Goal: Information Seeking & Learning: Learn about a topic

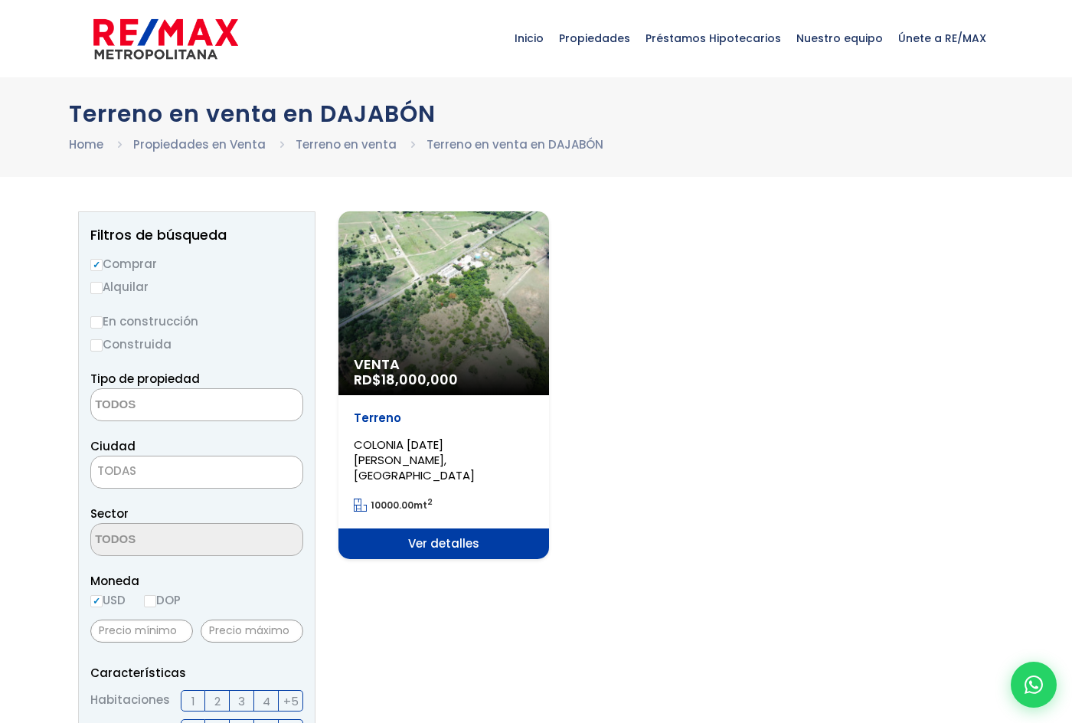
select select
click at [461, 530] on span "Ver detalles" at bounding box center [443, 543] width 211 height 31
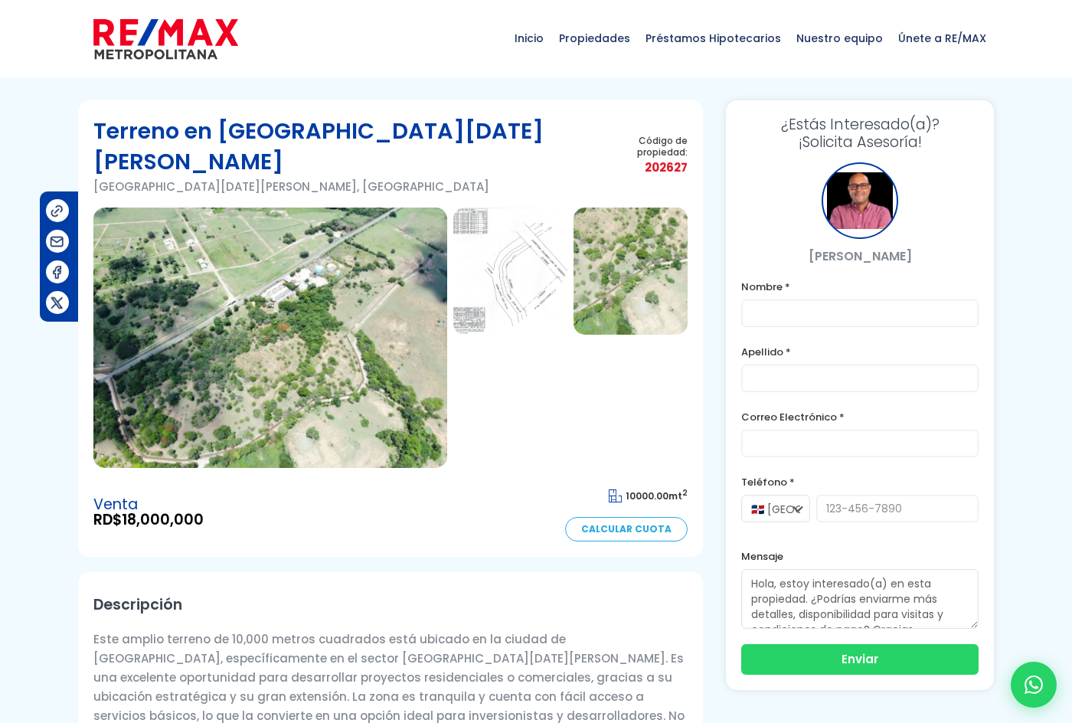
click at [283, 331] on img at bounding box center [270, 338] width 354 height 260
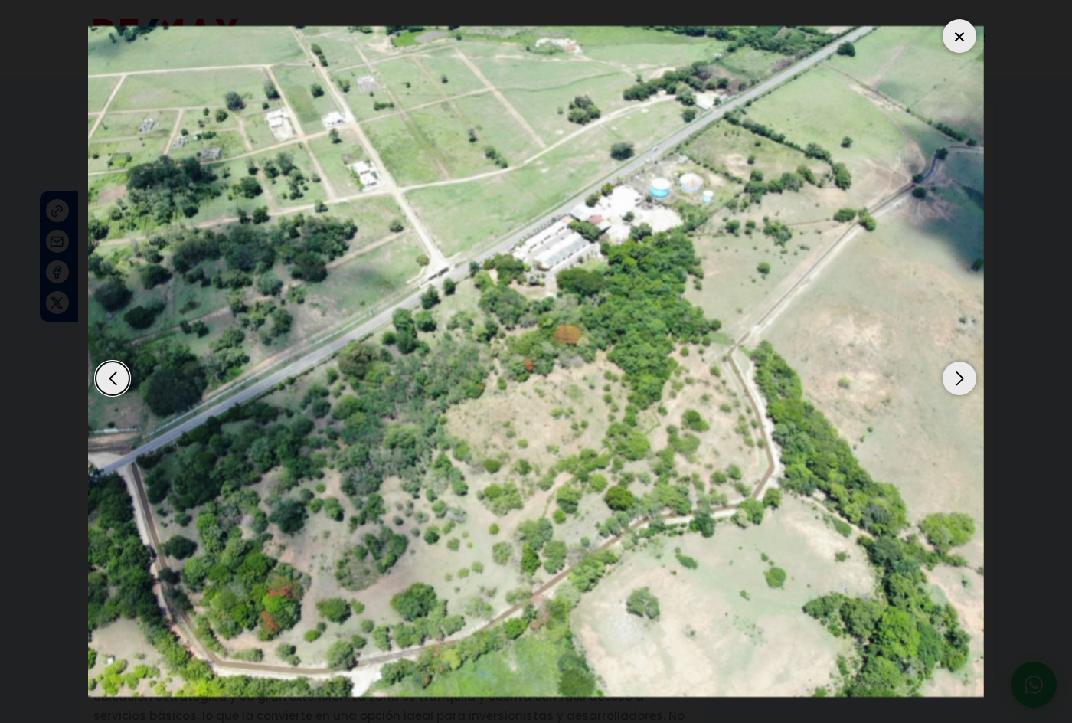
click at [961, 378] on div "Next slide" at bounding box center [960, 378] width 34 height 34
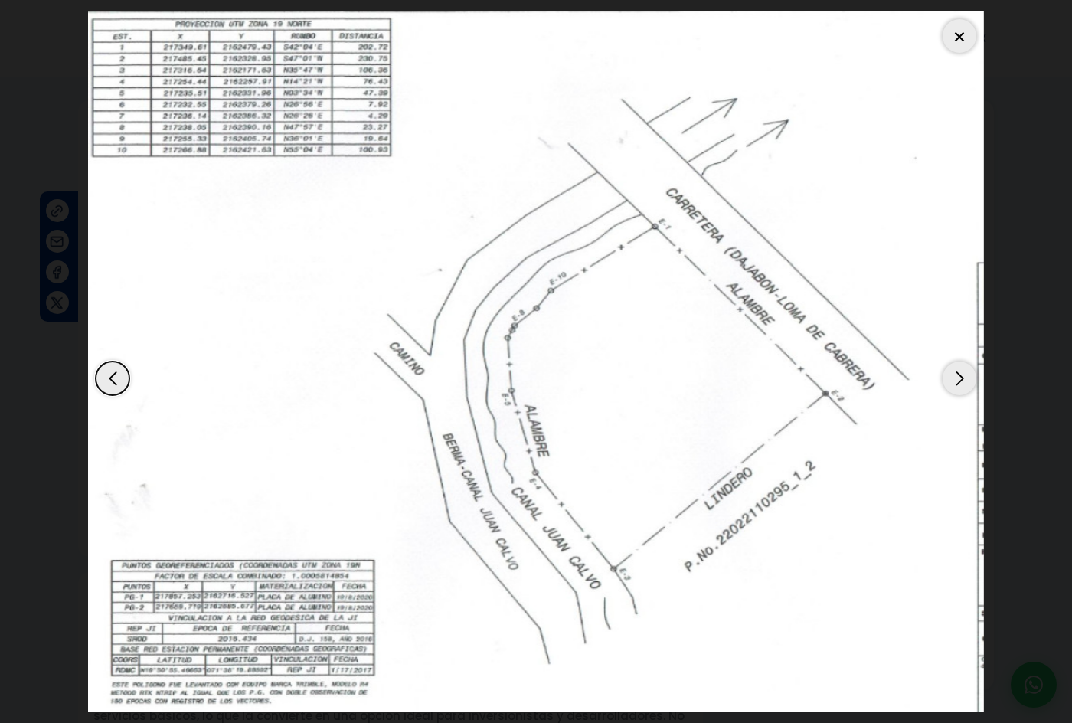
click at [107, 381] on div "Previous slide" at bounding box center [113, 378] width 34 height 34
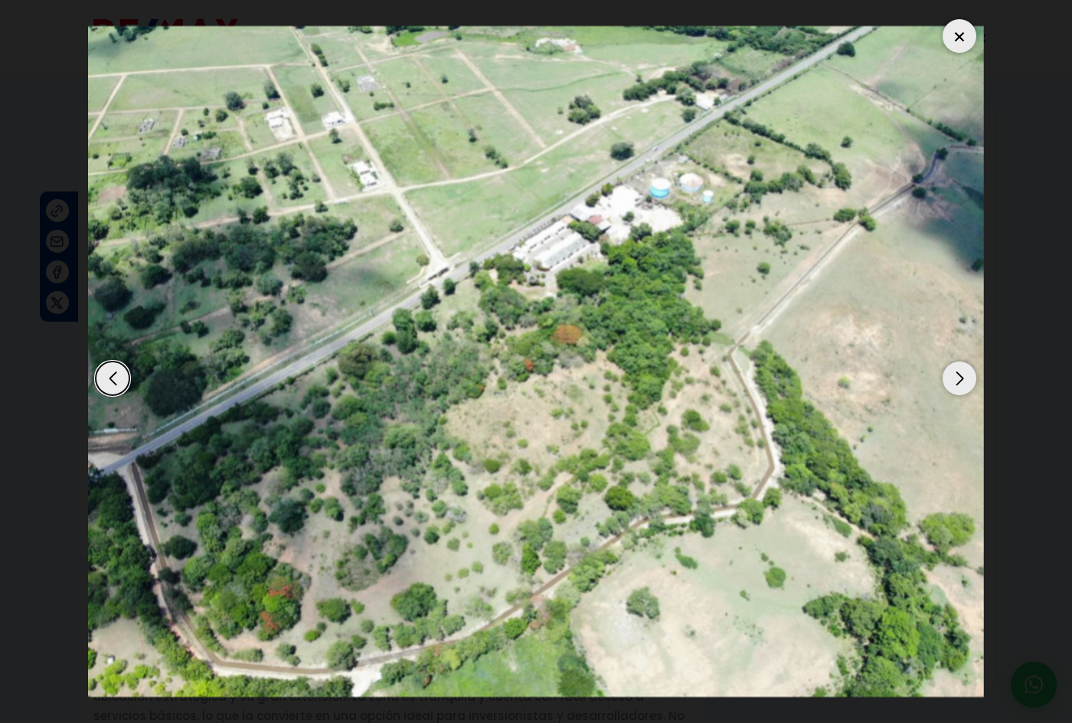
click at [956, 375] on div "Next slide" at bounding box center [960, 378] width 34 height 34
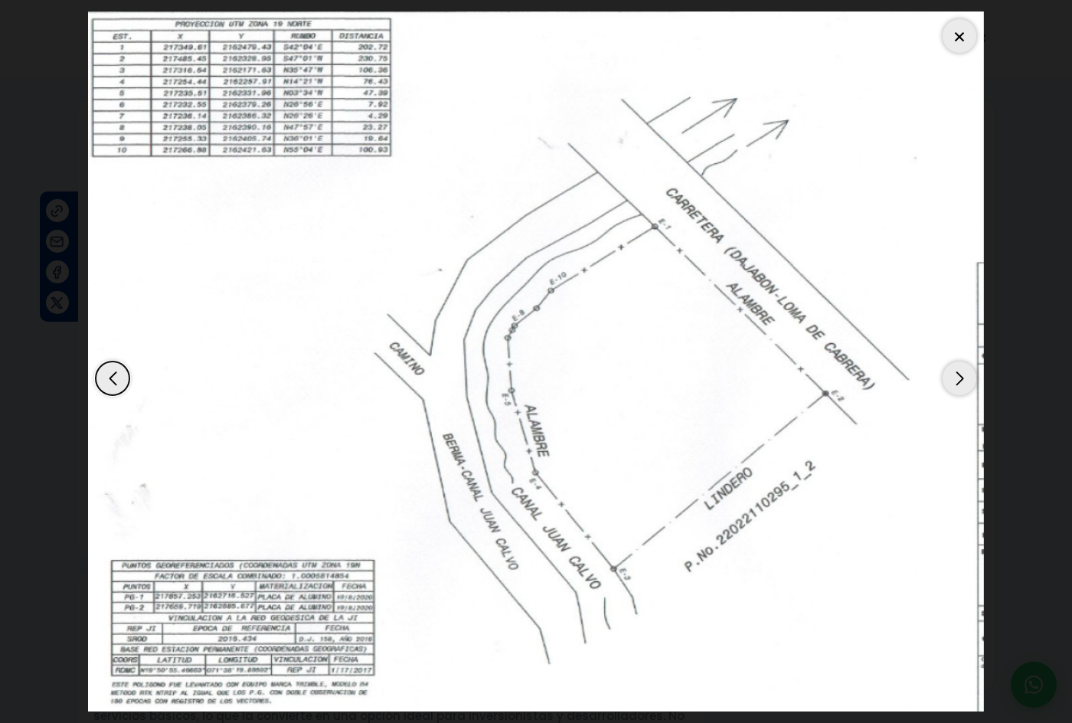
click at [123, 376] on div "Previous slide" at bounding box center [113, 378] width 34 height 34
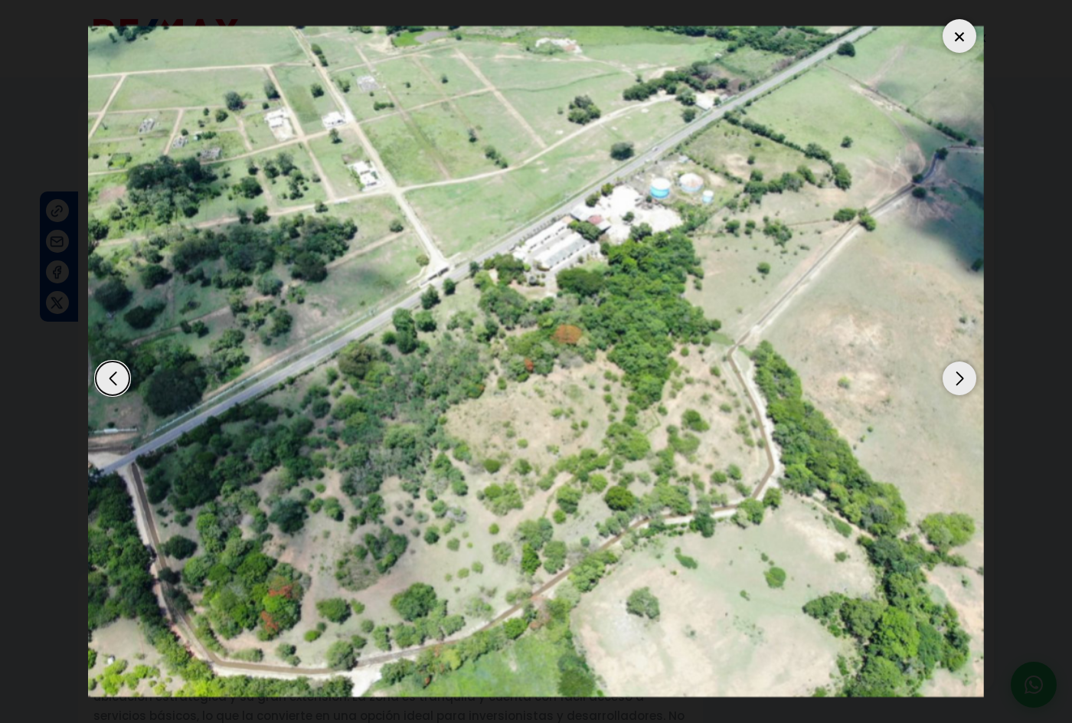
click at [958, 369] on div "Next slide" at bounding box center [960, 378] width 34 height 34
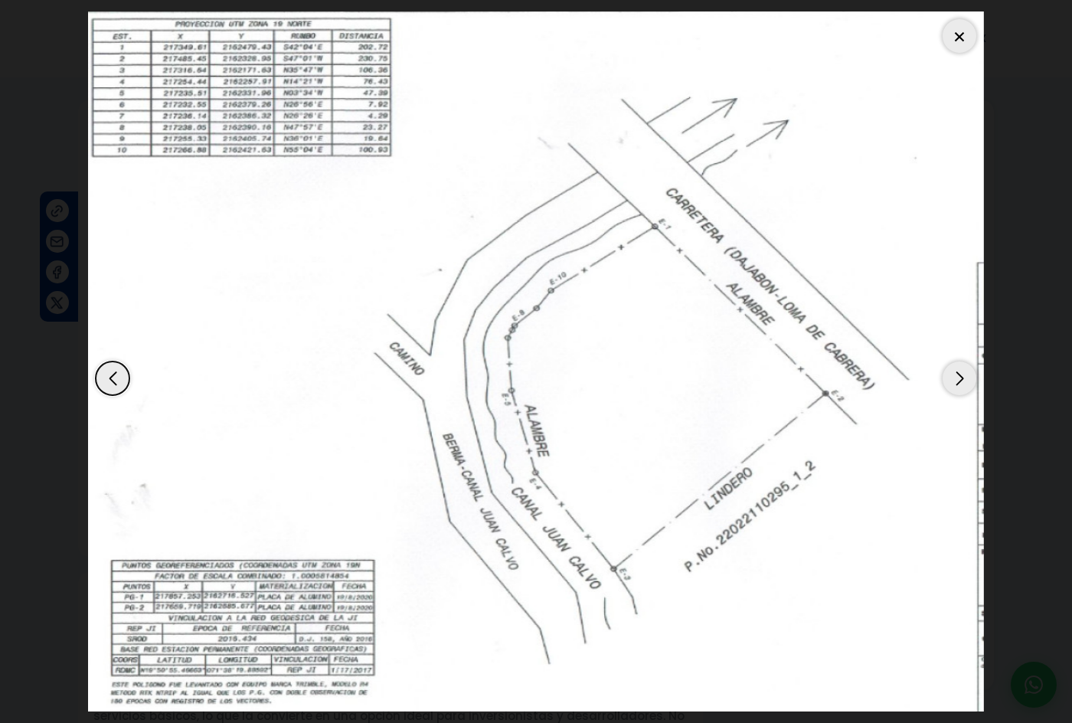
click at [956, 378] on div "Next slide" at bounding box center [960, 378] width 34 height 34
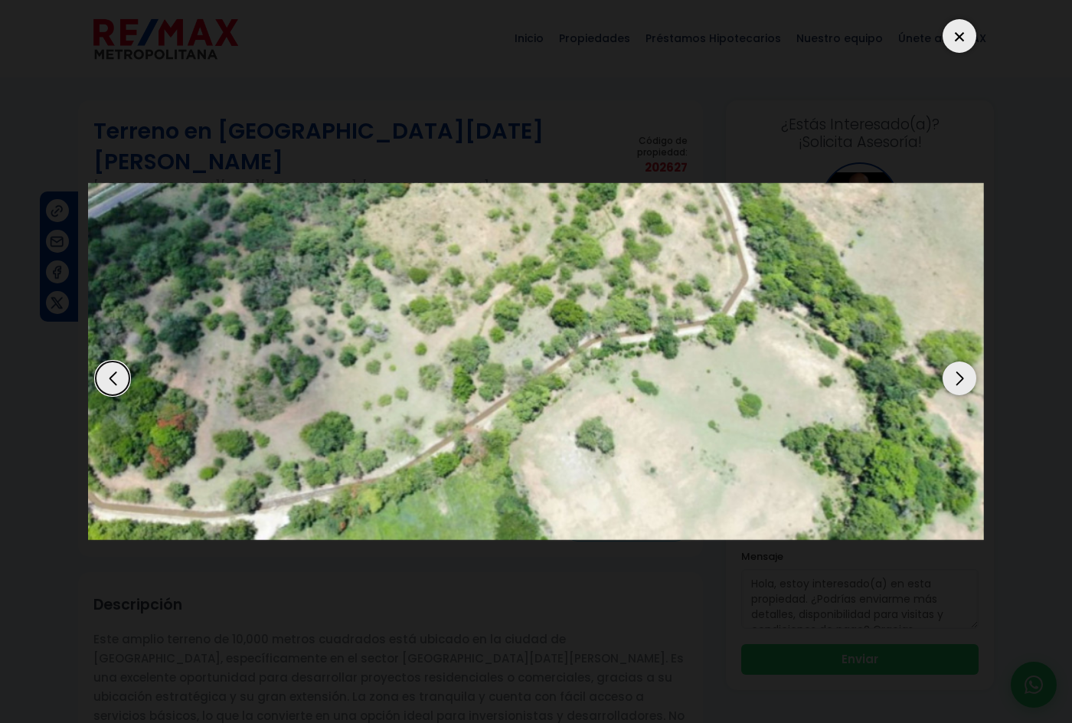
click at [113, 378] on div "Previous slide" at bounding box center [113, 378] width 34 height 34
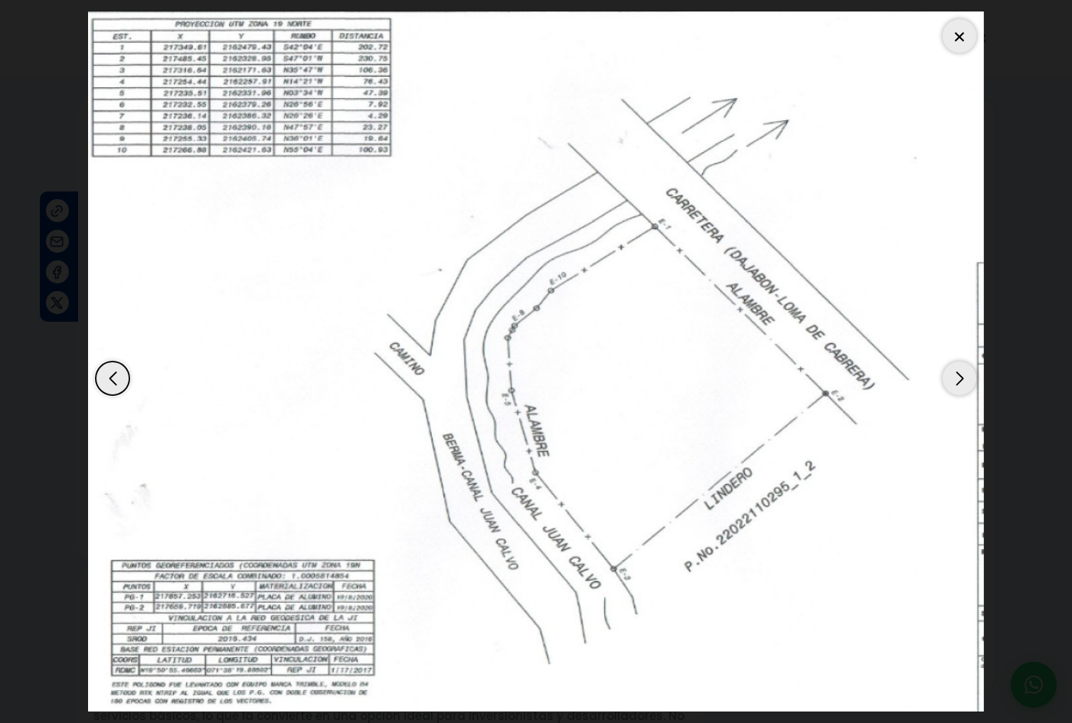
click at [113, 378] on div "Previous slide" at bounding box center [113, 378] width 34 height 34
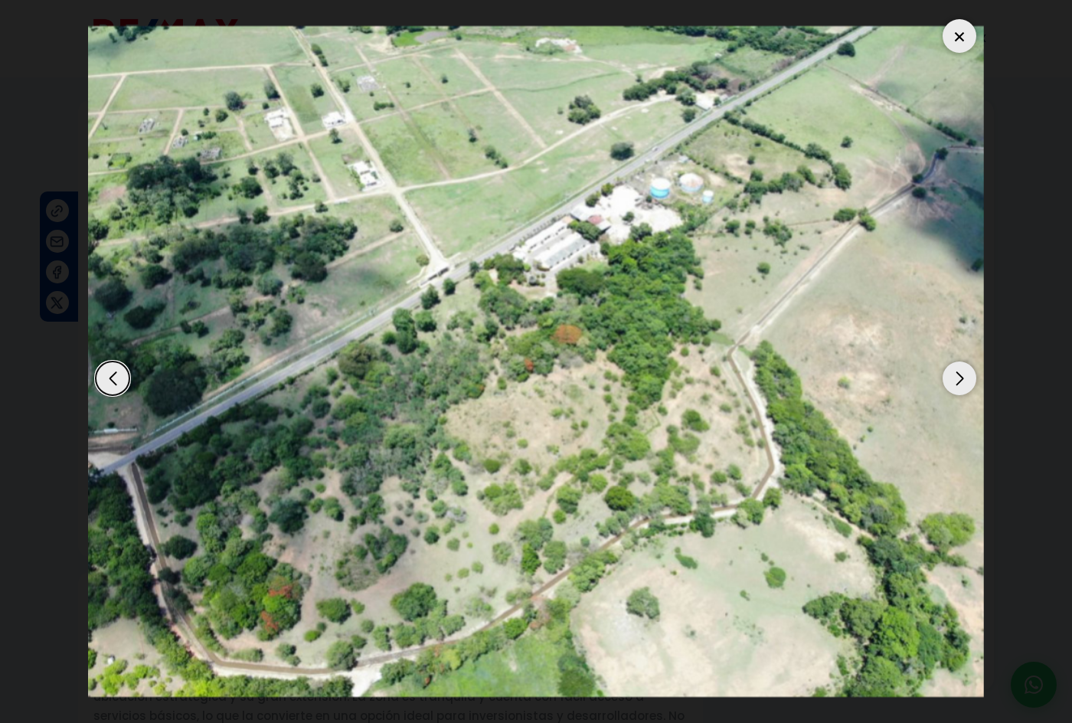
click at [963, 376] on div "Next slide" at bounding box center [960, 378] width 34 height 34
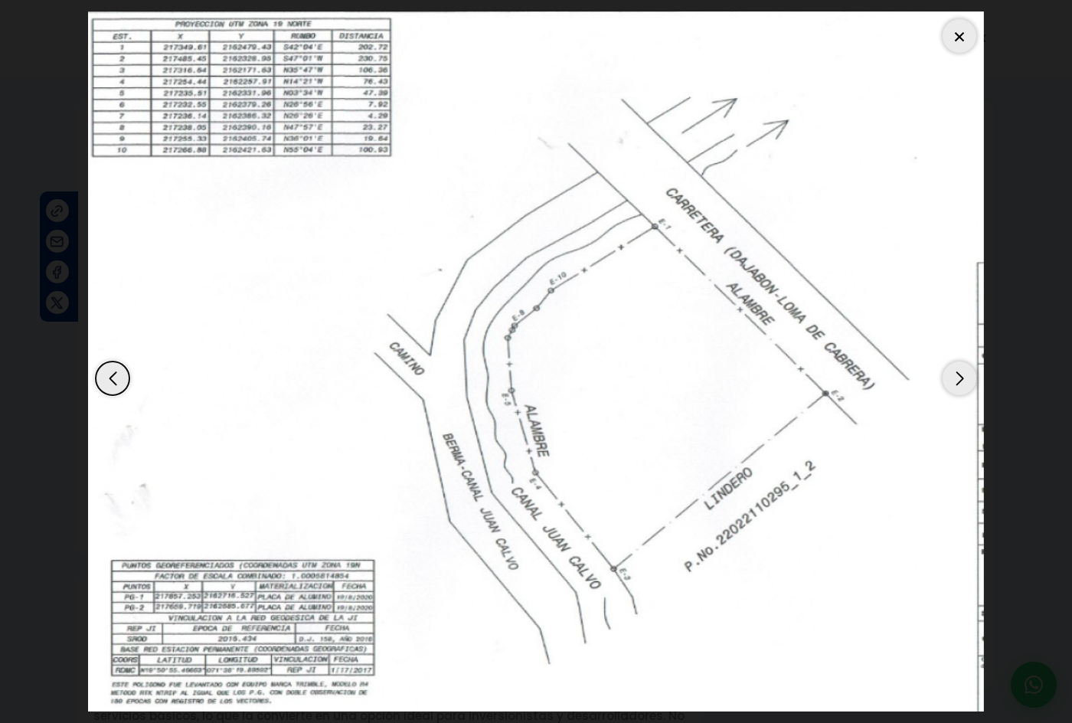
click at [110, 382] on div "Previous slide" at bounding box center [113, 378] width 34 height 34
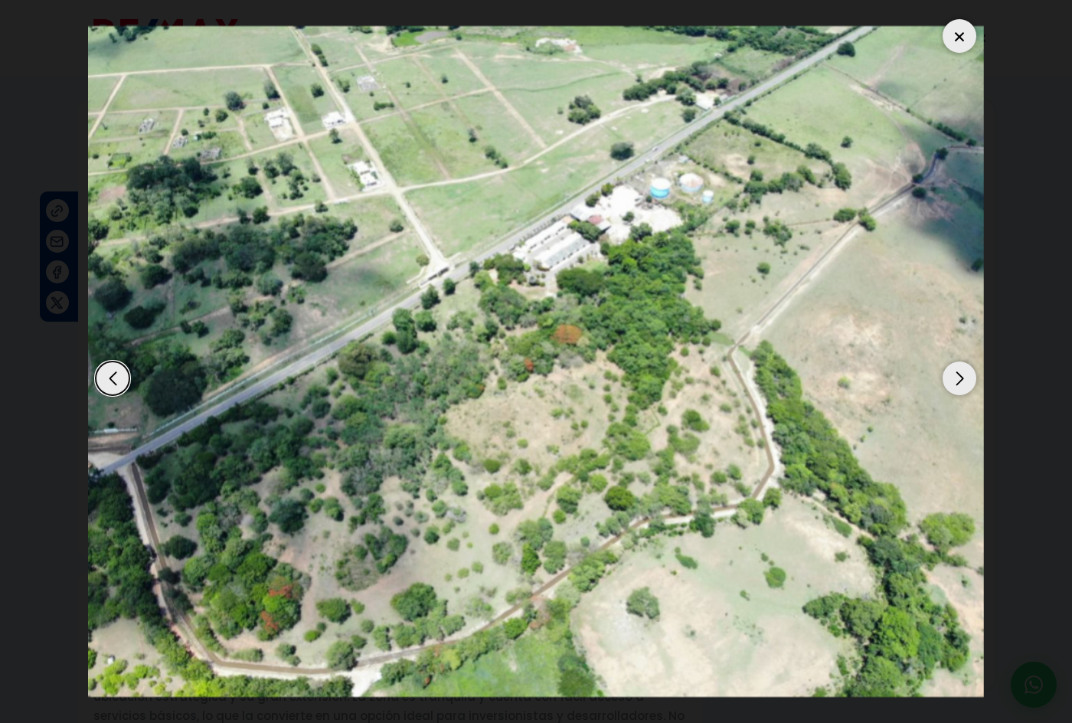
click at [957, 376] on div "Next slide" at bounding box center [960, 378] width 34 height 34
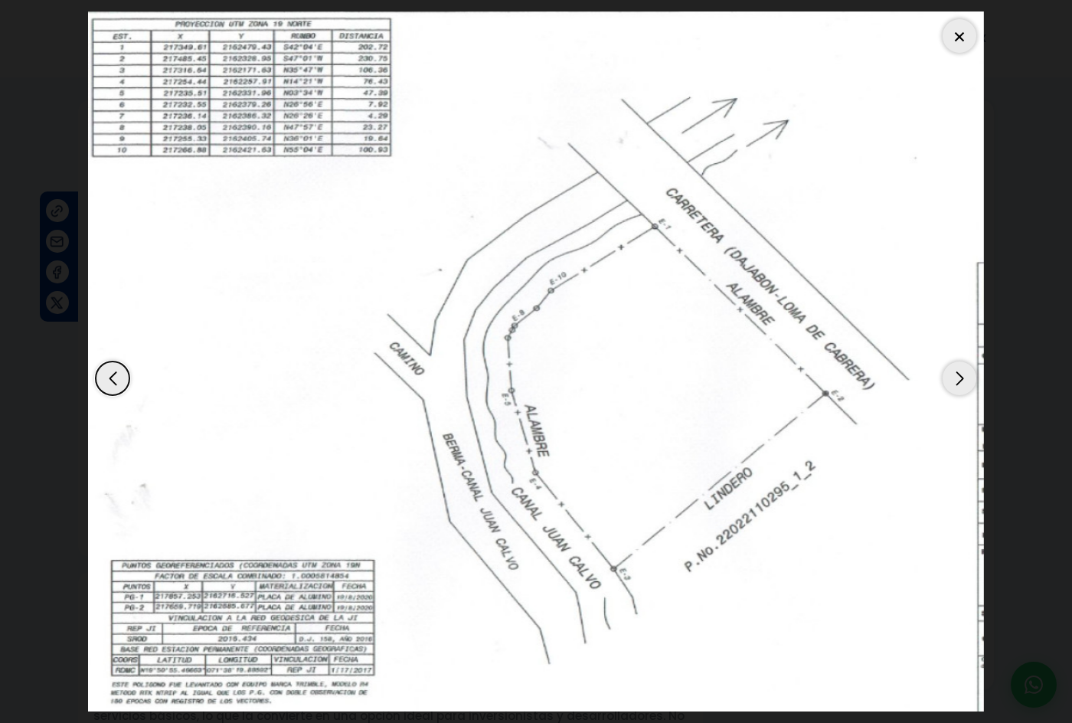
click at [108, 383] on div "Previous slide" at bounding box center [113, 378] width 34 height 34
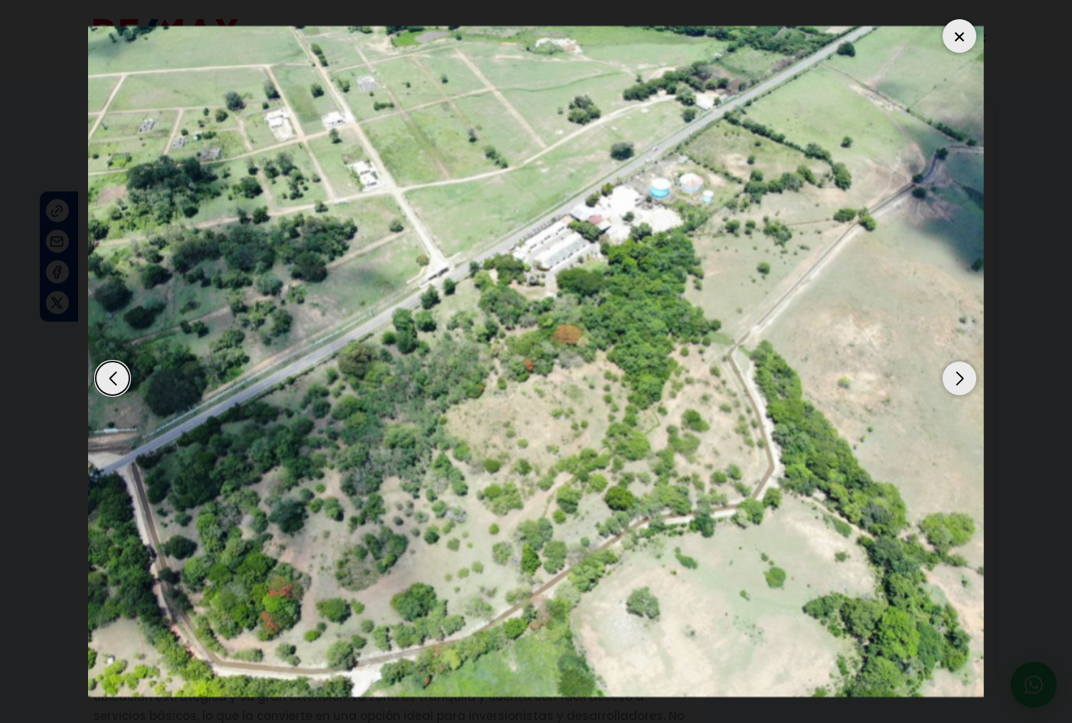
click at [968, 375] on div "Next slide" at bounding box center [960, 378] width 34 height 34
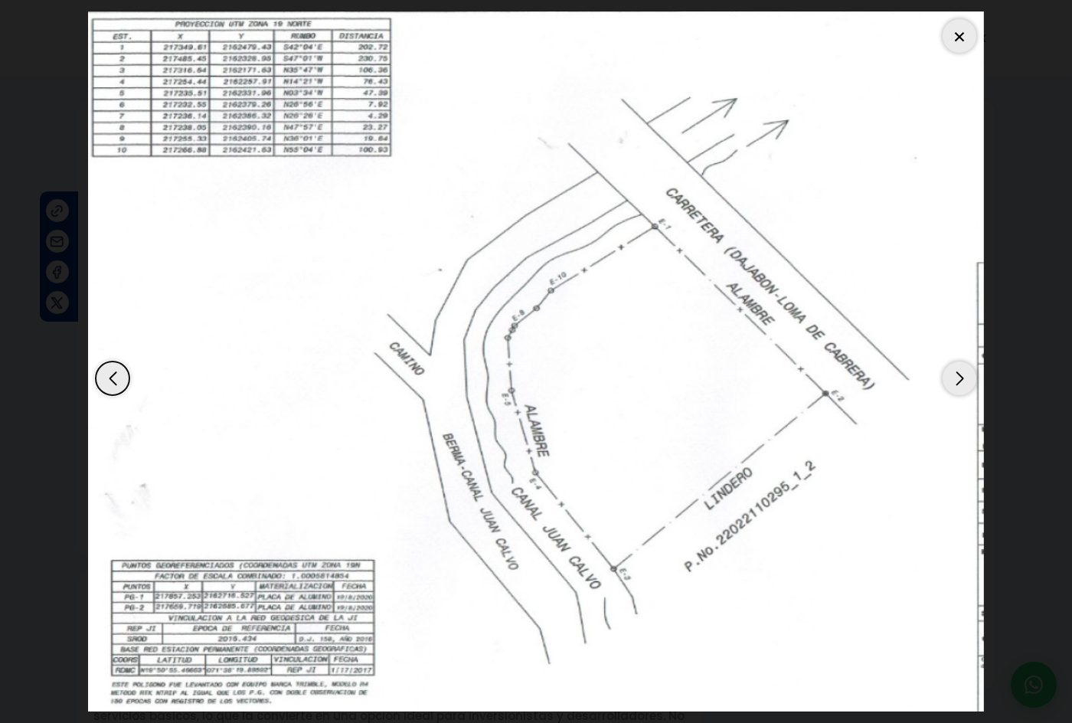
click at [110, 377] on div "Previous slide" at bounding box center [113, 378] width 34 height 34
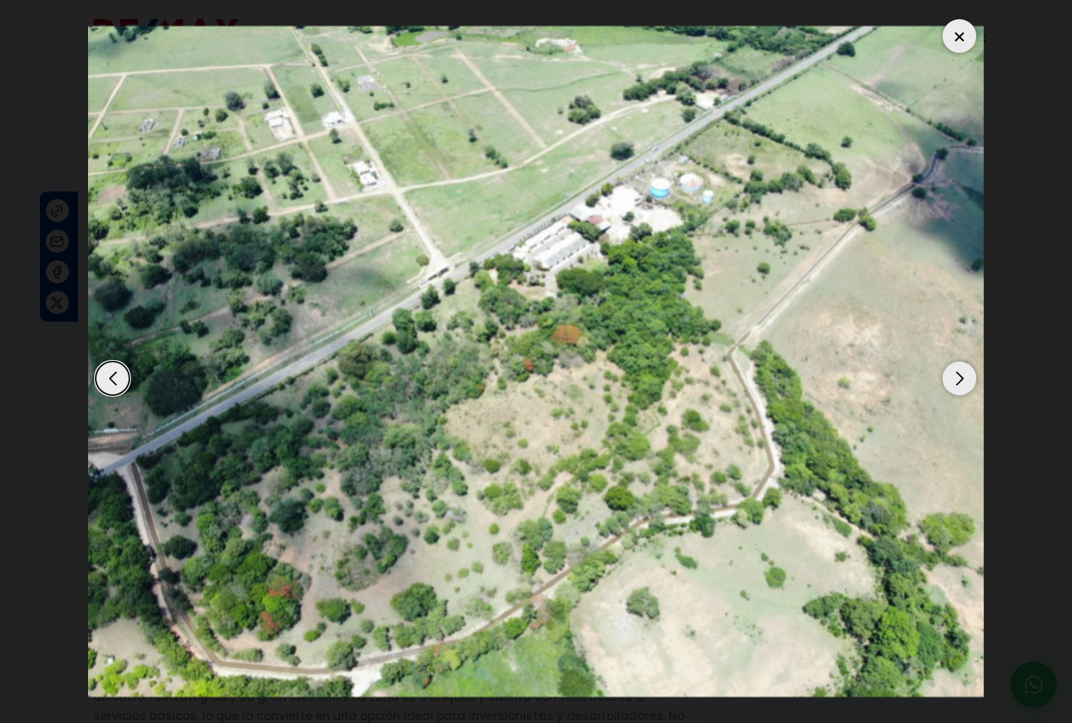
click at [963, 376] on div "Next slide" at bounding box center [960, 378] width 34 height 34
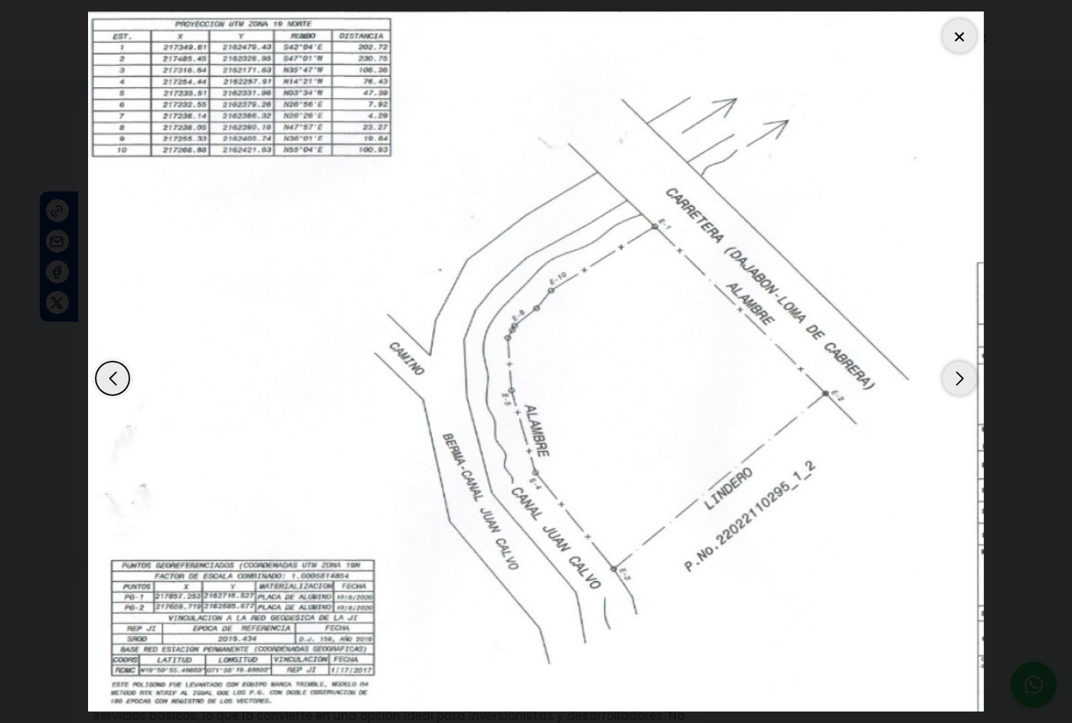
click at [112, 379] on div "Previous slide" at bounding box center [113, 378] width 34 height 34
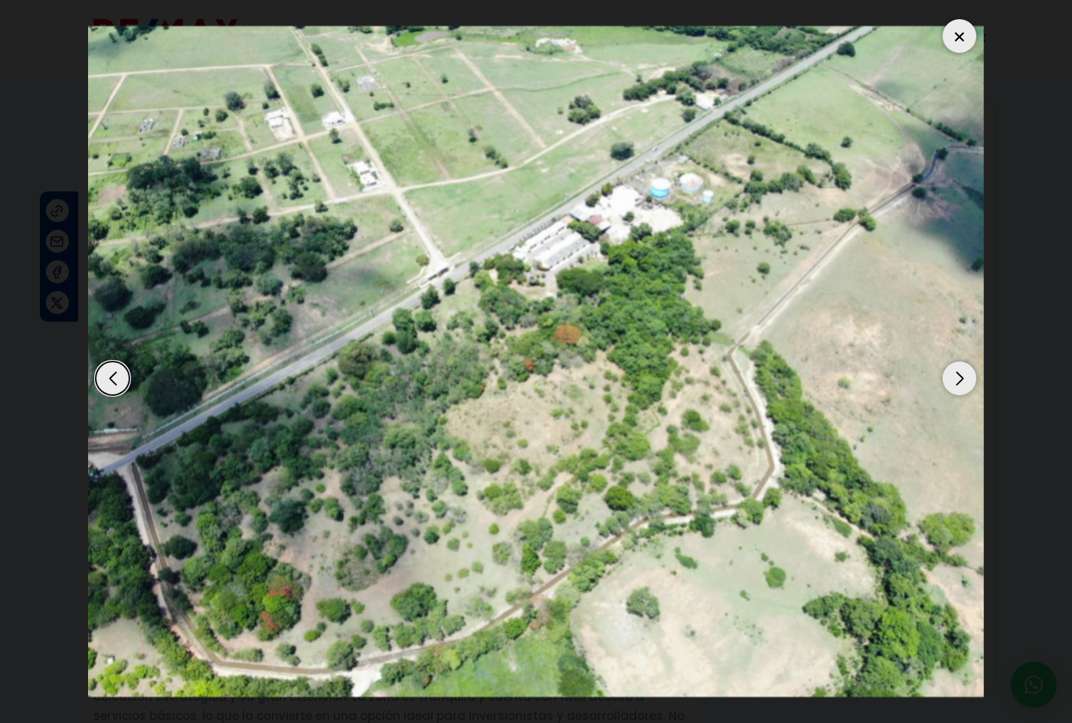
click at [957, 37] on div at bounding box center [960, 36] width 34 height 34
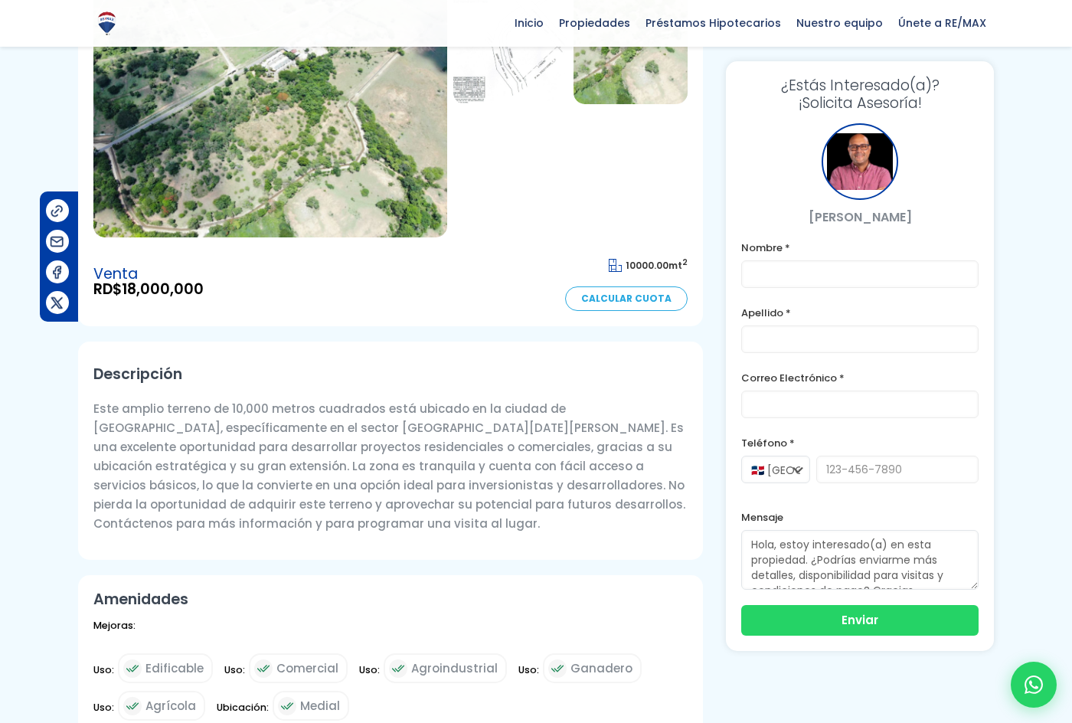
scroll to position [153, 0]
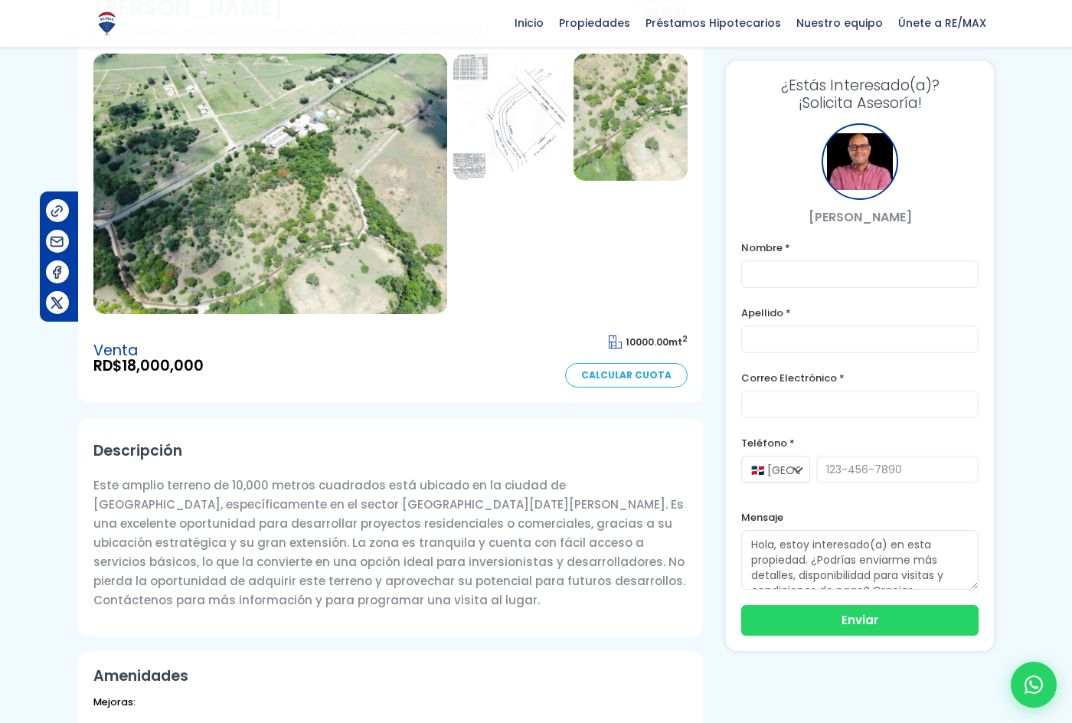
click at [66, 486] on div at bounding box center [536, 655] width 1072 height 1418
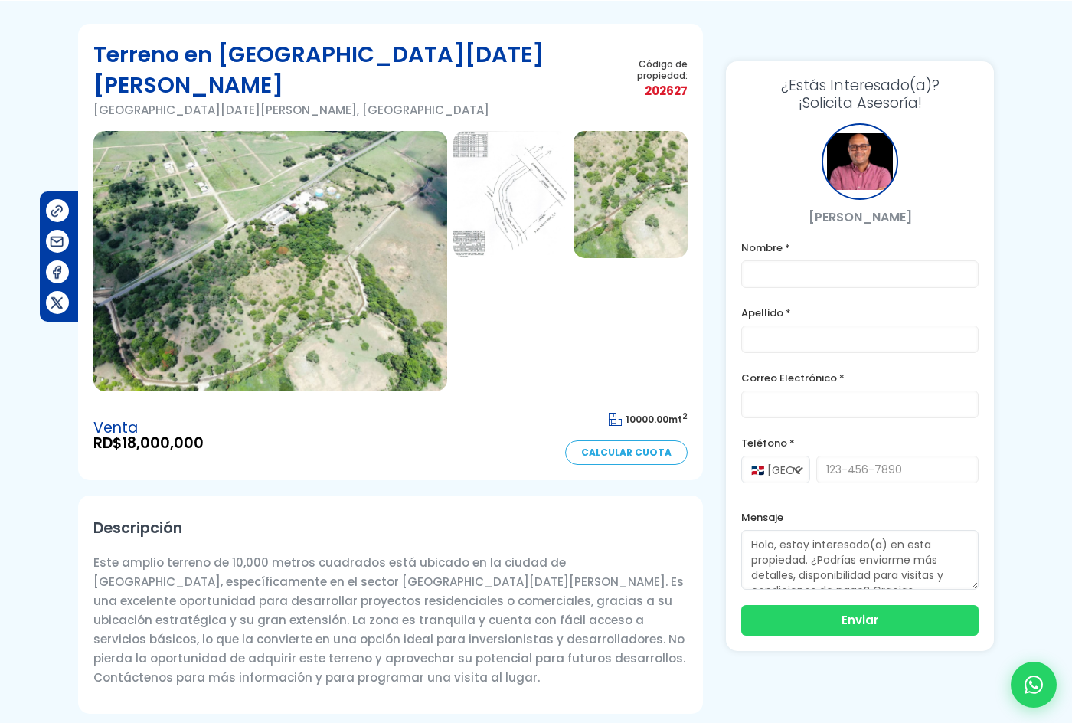
scroll to position [0, 0]
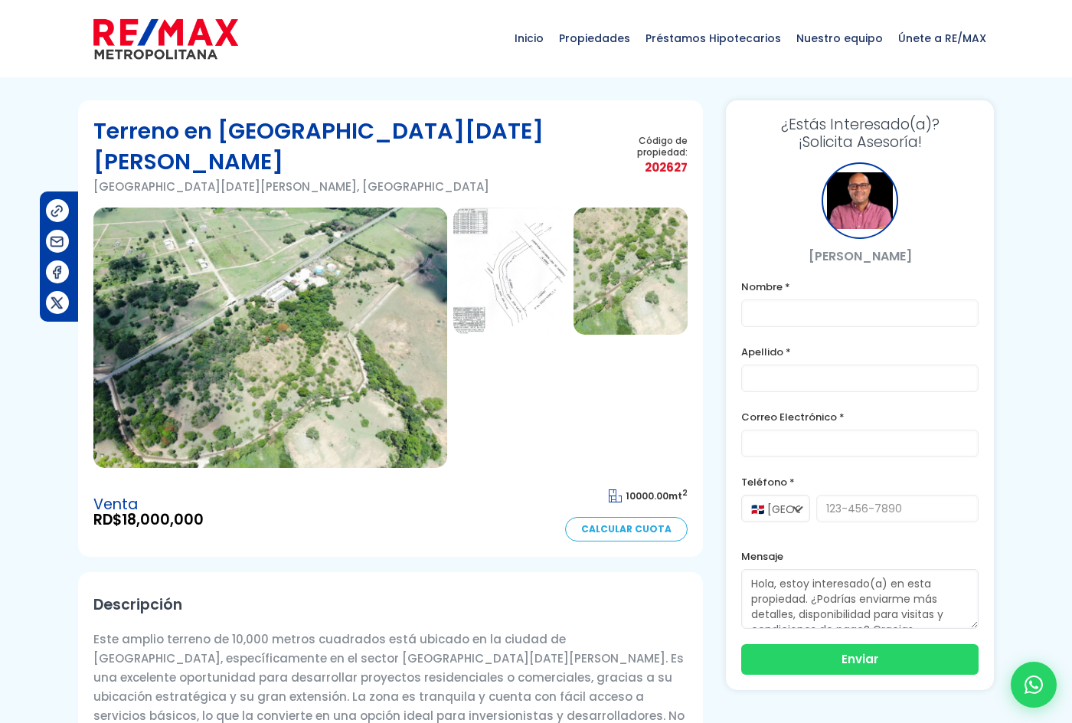
click at [230, 324] on img at bounding box center [270, 338] width 354 height 260
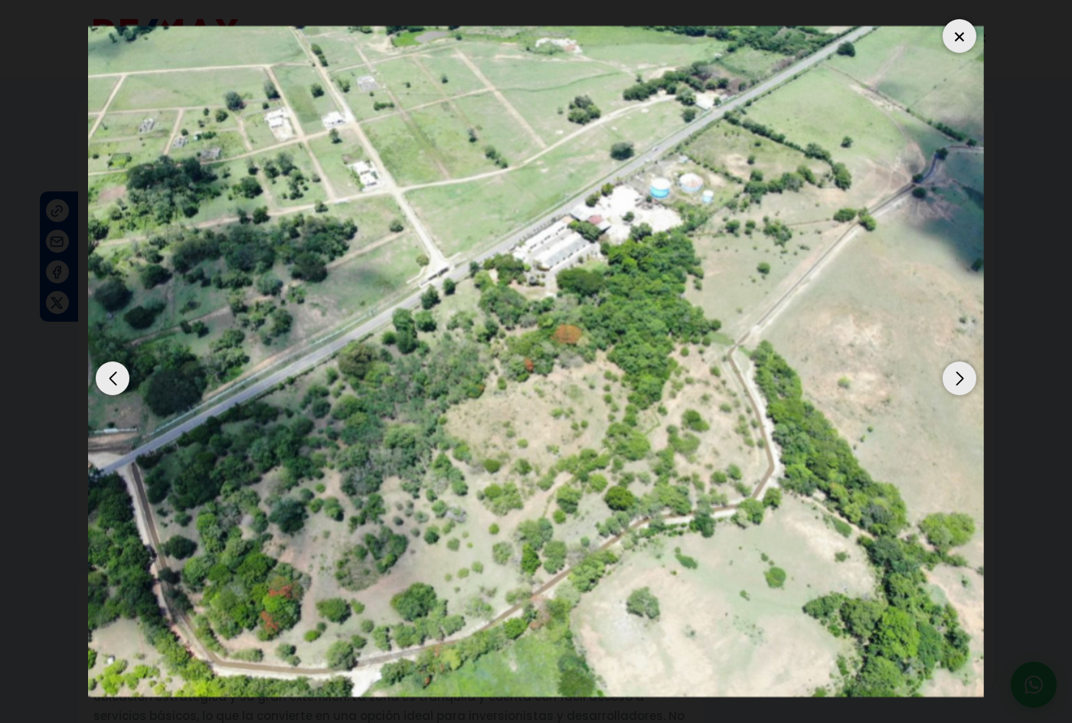
click at [963, 34] on div at bounding box center [960, 36] width 34 height 34
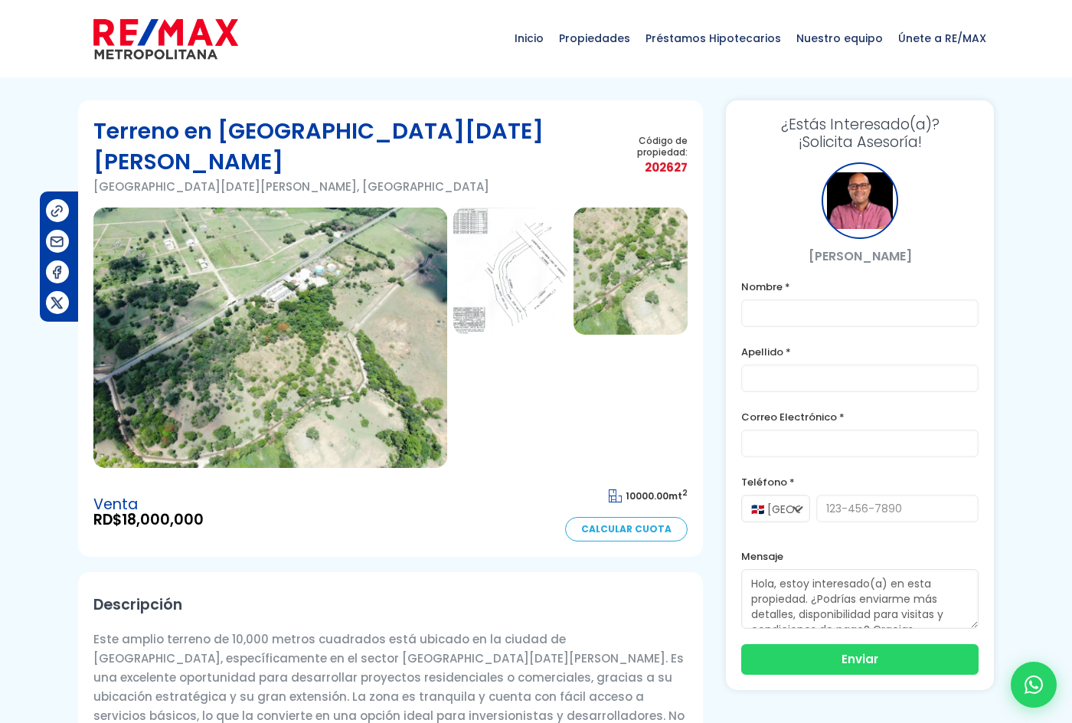
click at [475, 572] on div "Descripción Este amplio terreno de 10,000 metros cuadrados está ubicado en la c…" at bounding box center [390, 681] width 625 height 218
click at [182, 38] on img at bounding box center [165, 39] width 145 height 46
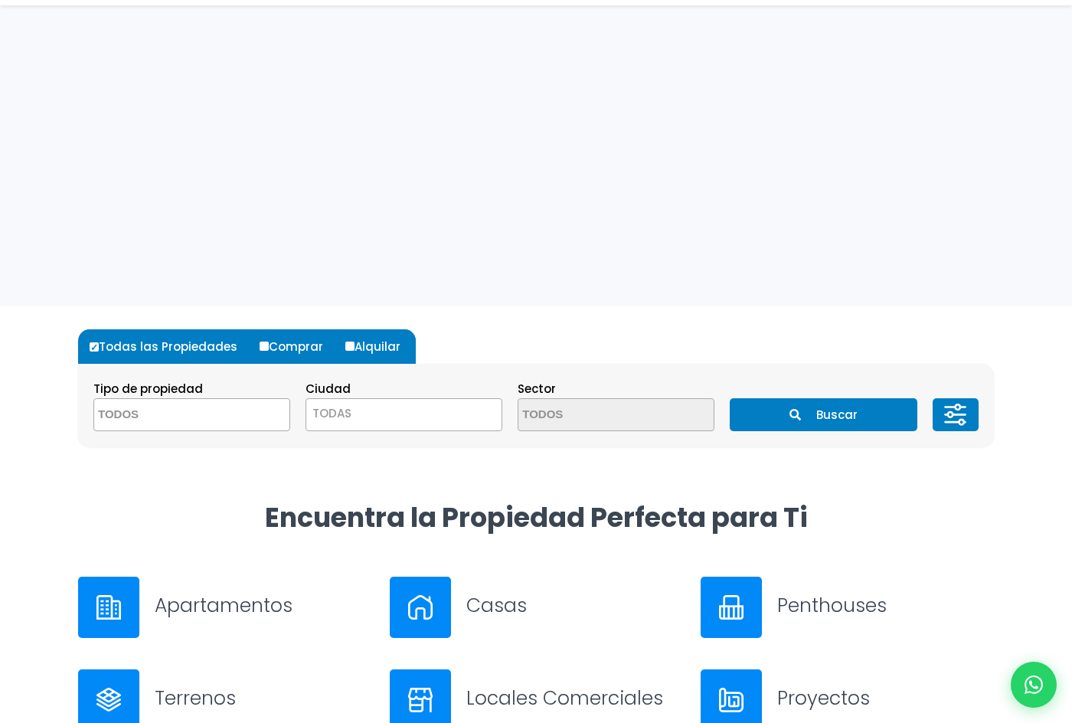
scroll to position [230, 0]
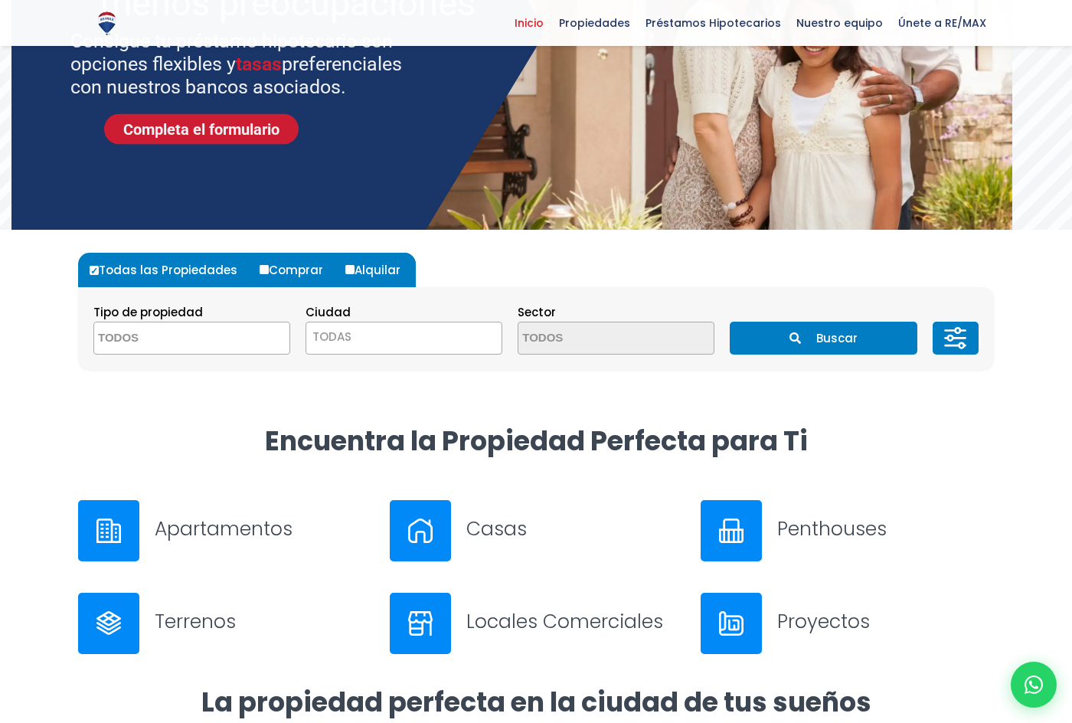
click at [224, 338] on textarea "Search" at bounding box center [168, 338] width 149 height 33
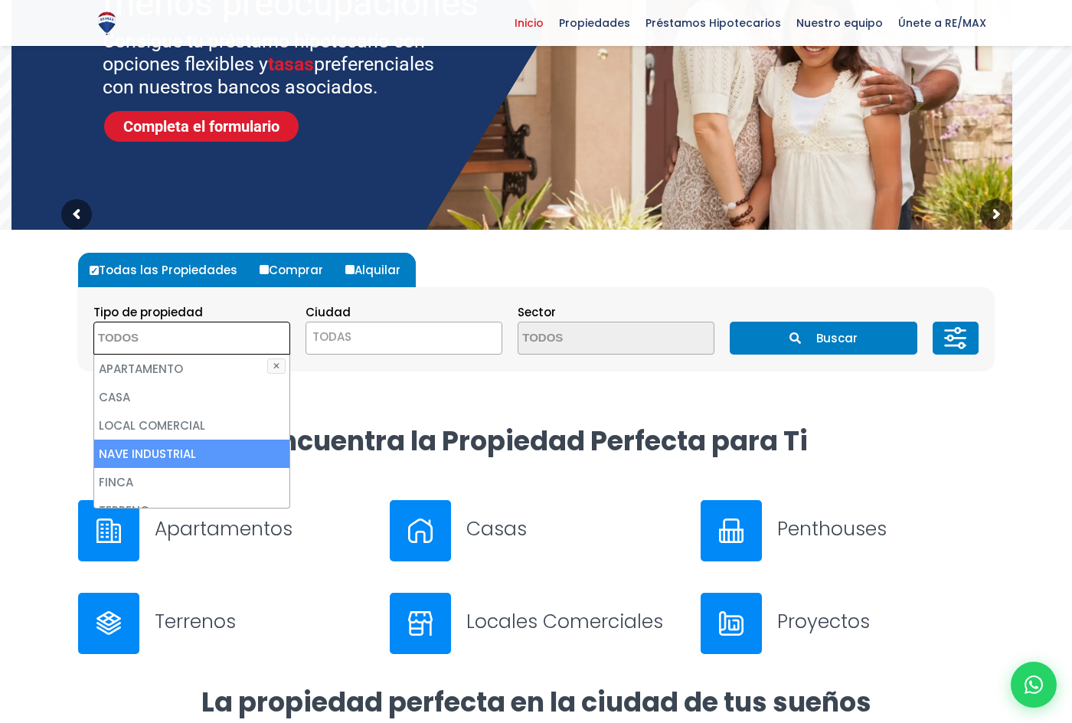
scroll to position [77, 0]
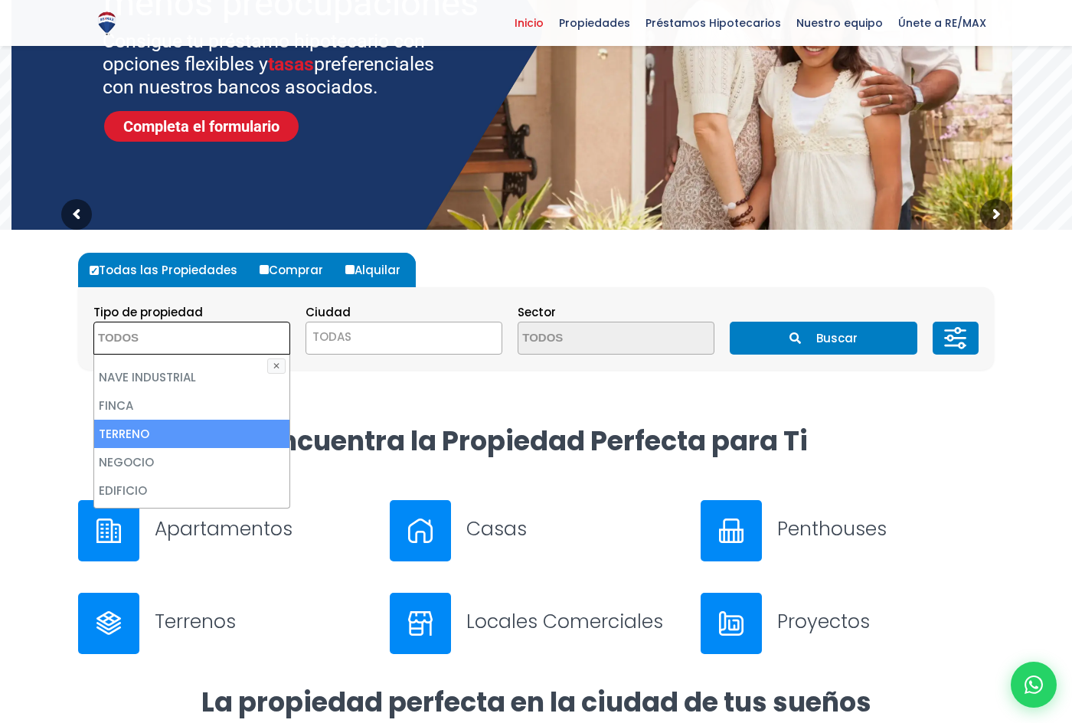
click at [190, 435] on li "TERRENO" at bounding box center [191, 434] width 195 height 28
select select "land"
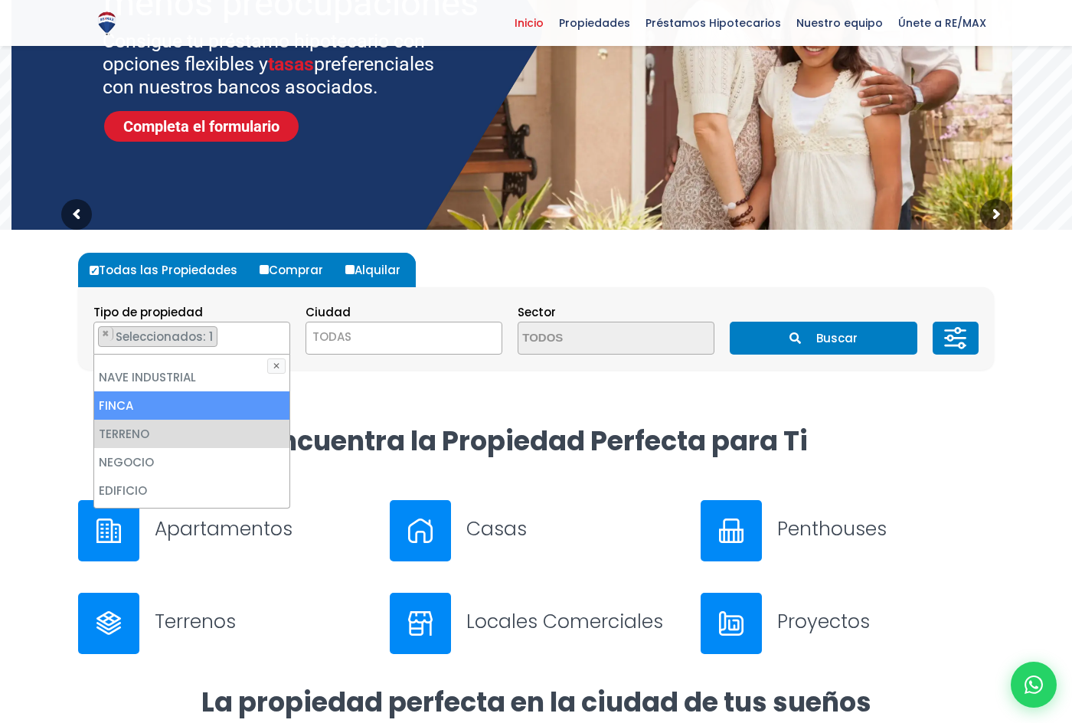
click at [418, 325] on span "TODAS" at bounding box center [404, 338] width 197 height 33
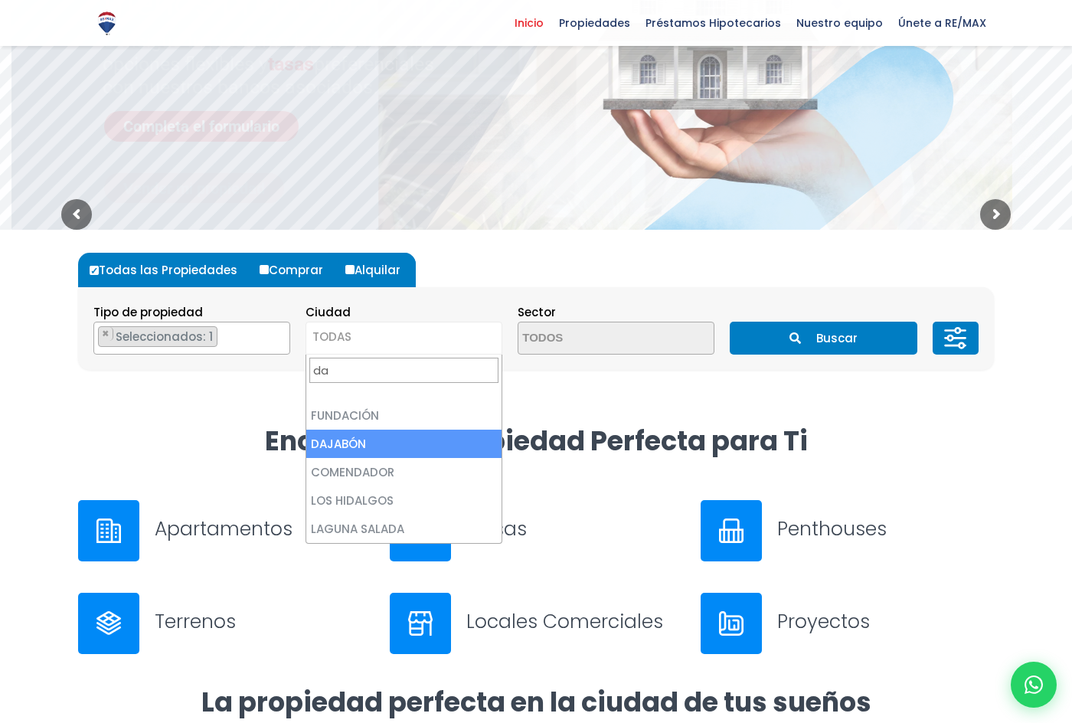
type input "da"
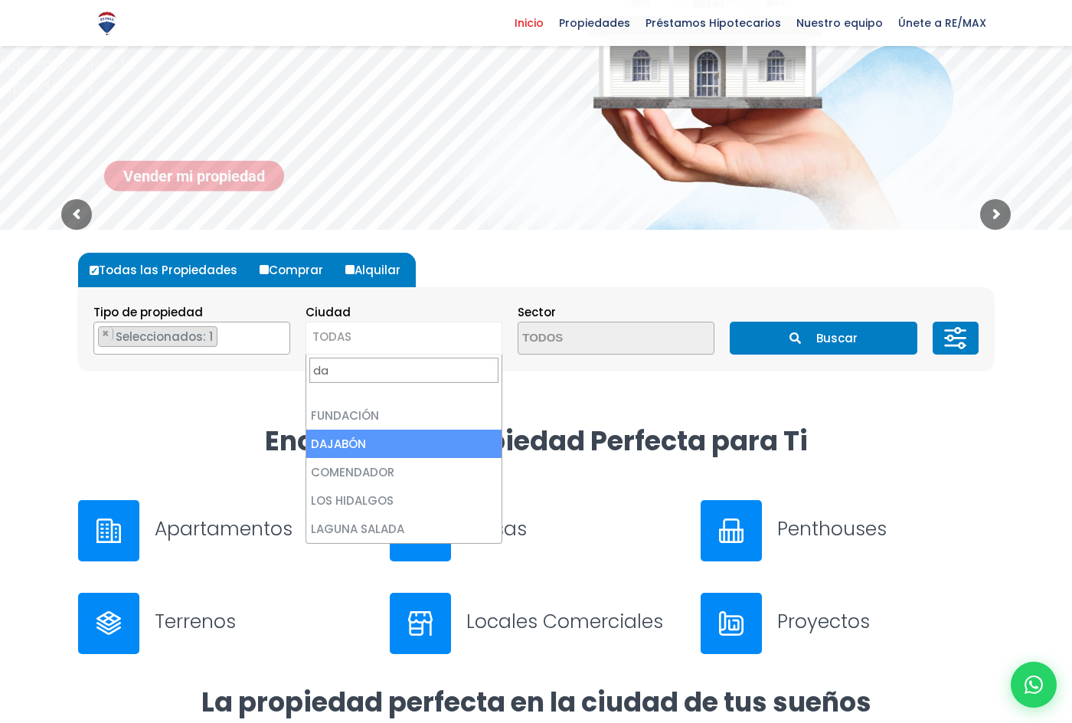
select select "28"
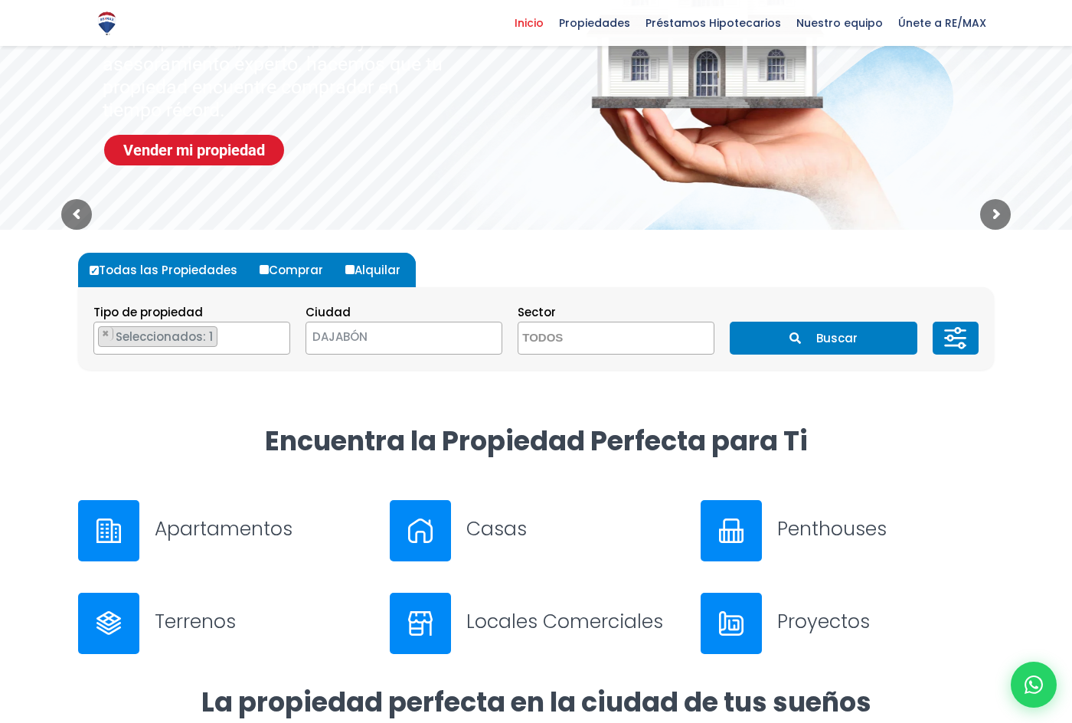
click at [685, 335] on span at bounding box center [616, 338] width 197 height 33
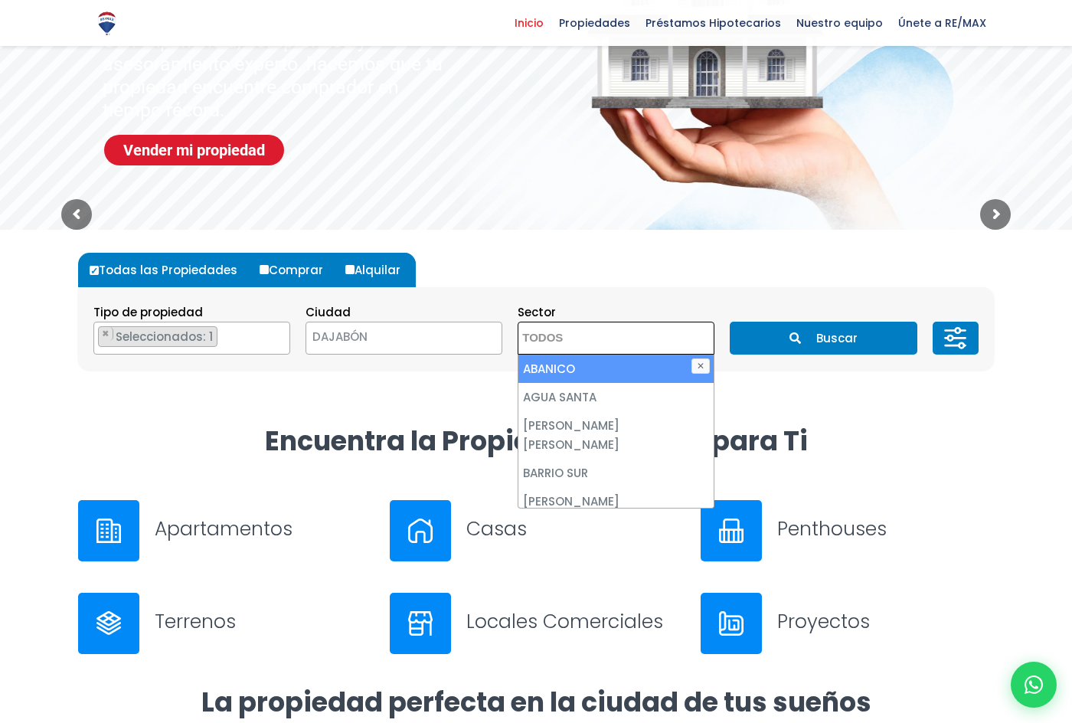
click at [692, 296] on section "Tipo de propiedad APARTAMENTO CASA LOCAL COMERCIAL NAVE INDUSTRIAL FINCA TERREN…" at bounding box center [536, 328] width 916 height 83
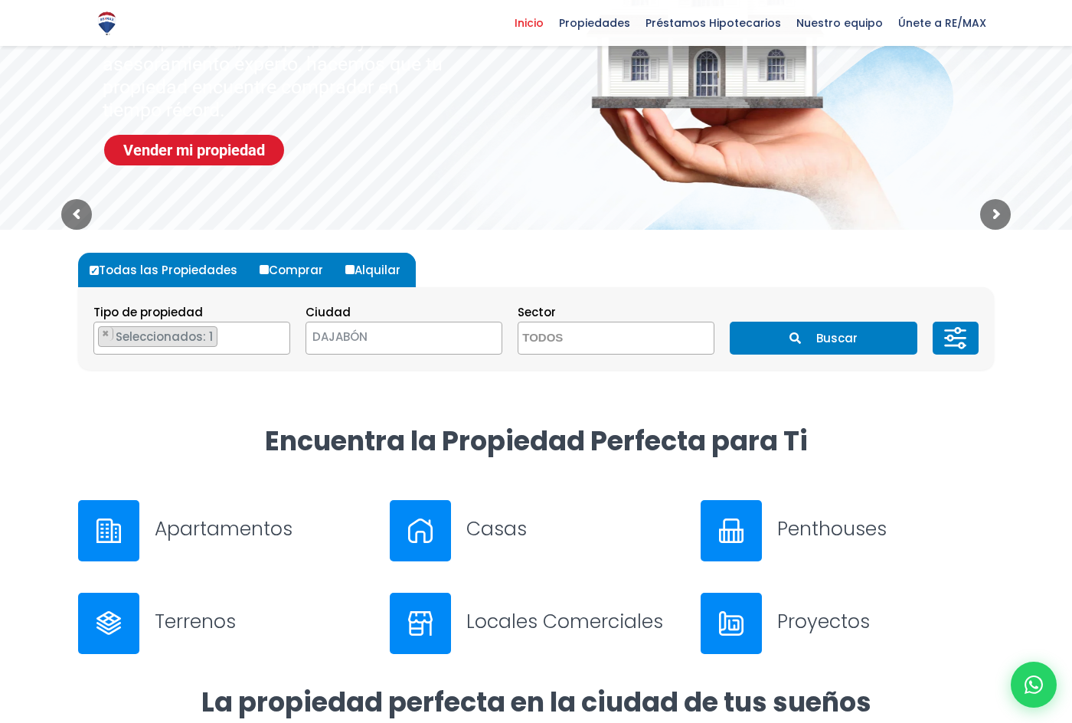
click at [855, 339] on button "Buscar" at bounding box center [823, 338] width 187 height 33
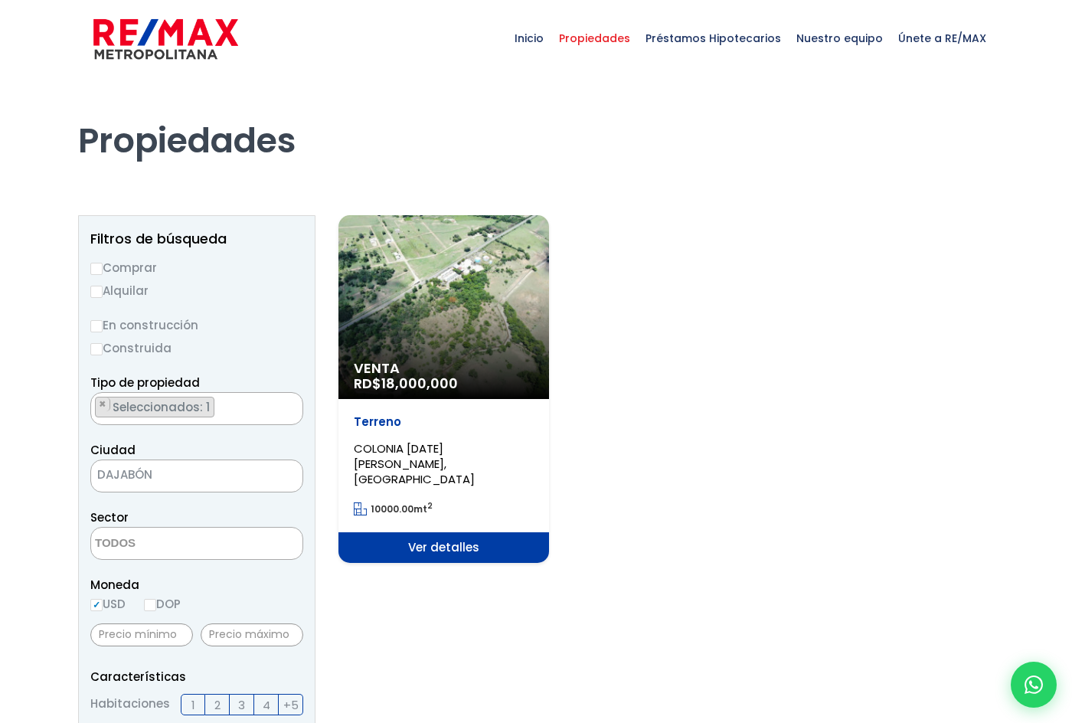
click at [913, 392] on div "Venta RD$ 18,000,000 Terreno COLONIA 30 DE MAYO, DAJABÓN 10000.00 mt 2 Ver deta…" at bounding box center [666, 389] width 656 height 348
click at [213, 410] on ul "× Seleccionados: 1" at bounding box center [187, 409] width 192 height 33
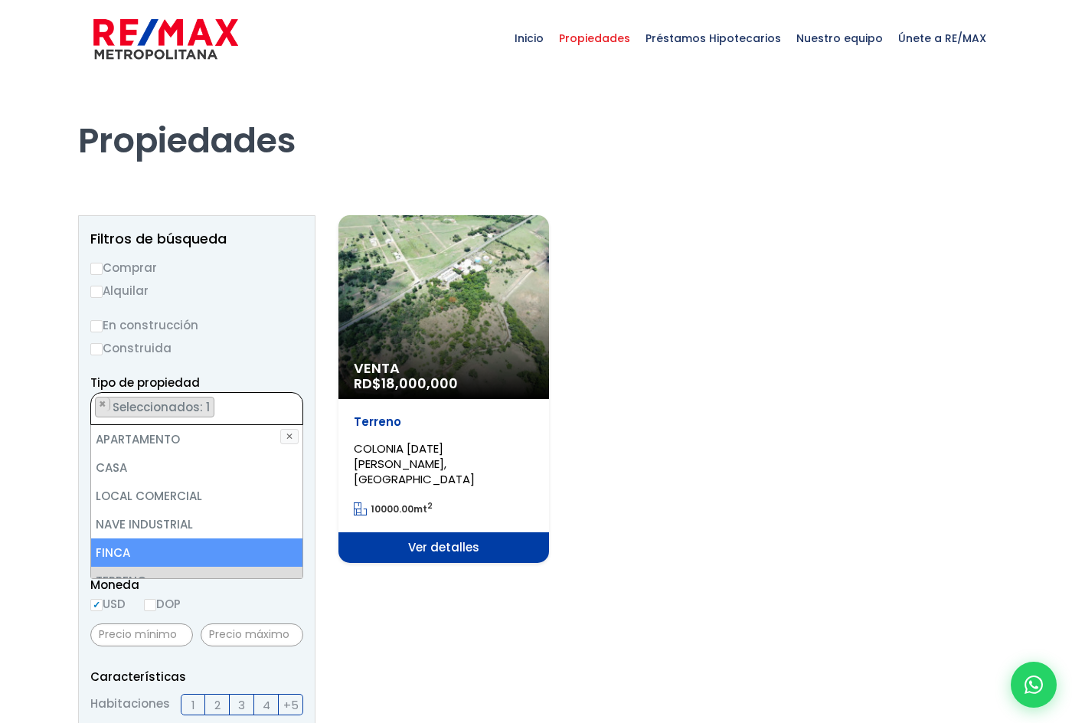
click at [129, 551] on li "FINCA" at bounding box center [196, 552] width 211 height 28
select select "estate"
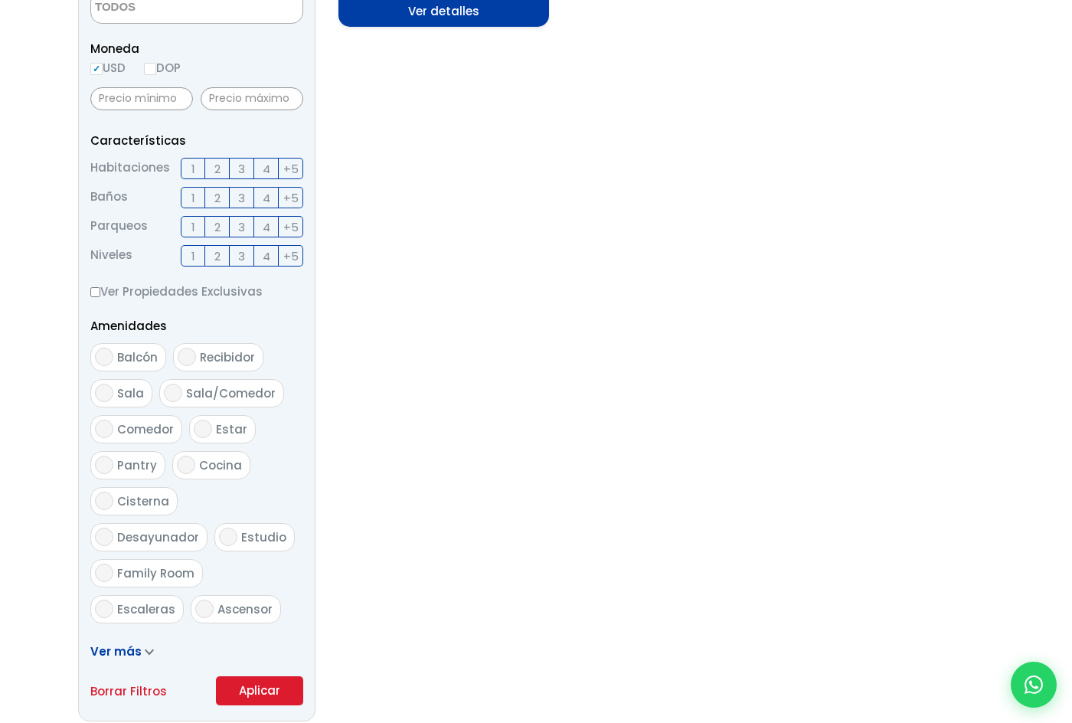
scroll to position [1, 0]
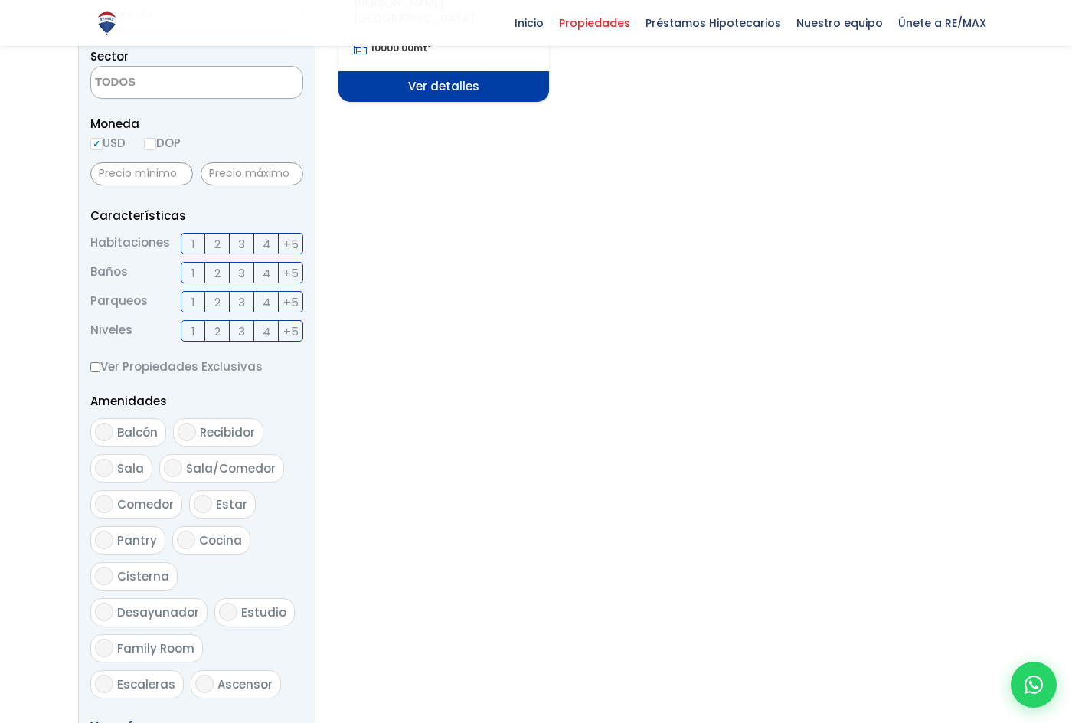
scroll to position [537, 0]
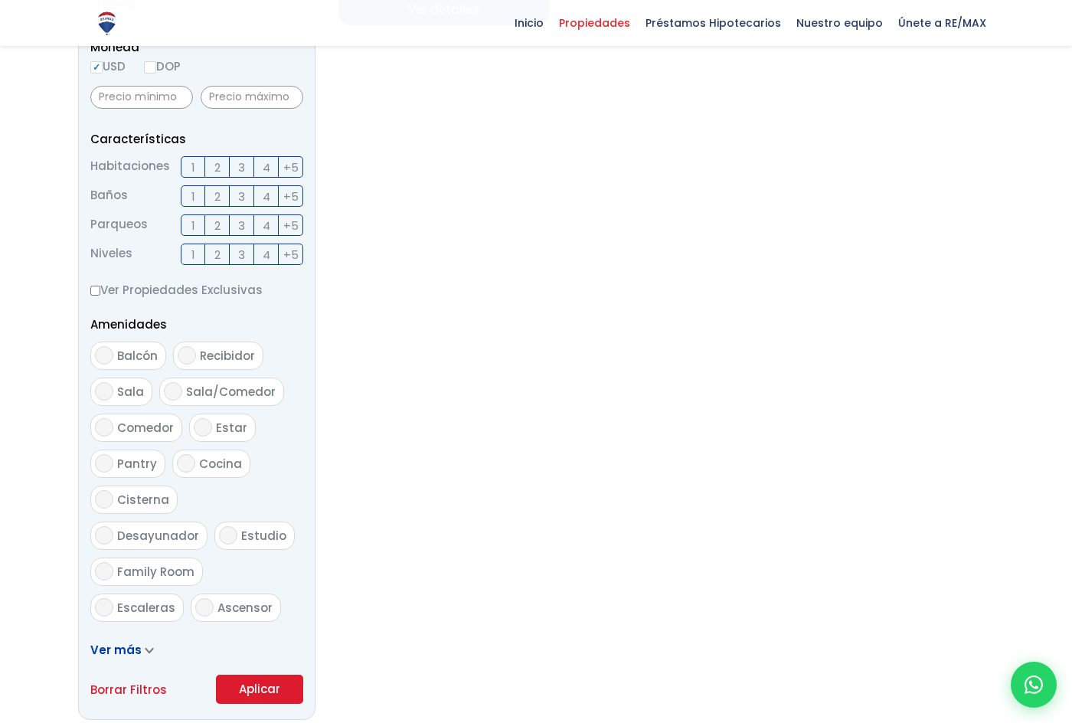
click at [272, 698] on button "Aplicar" at bounding box center [259, 689] width 87 height 29
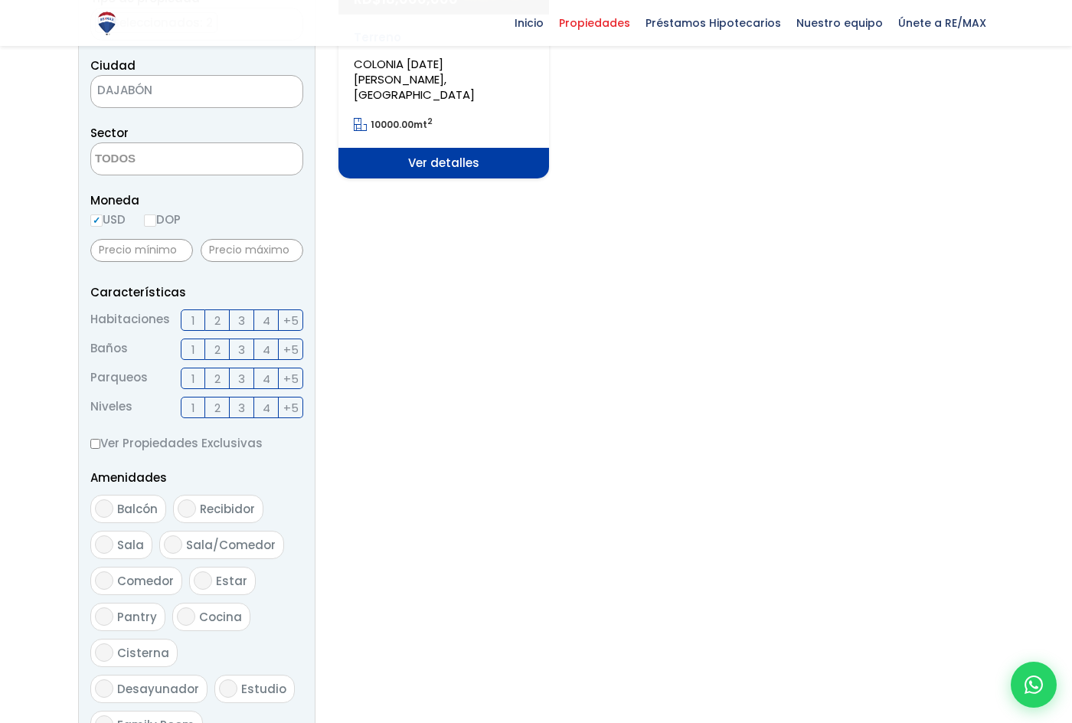
scroll to position [77, 0]
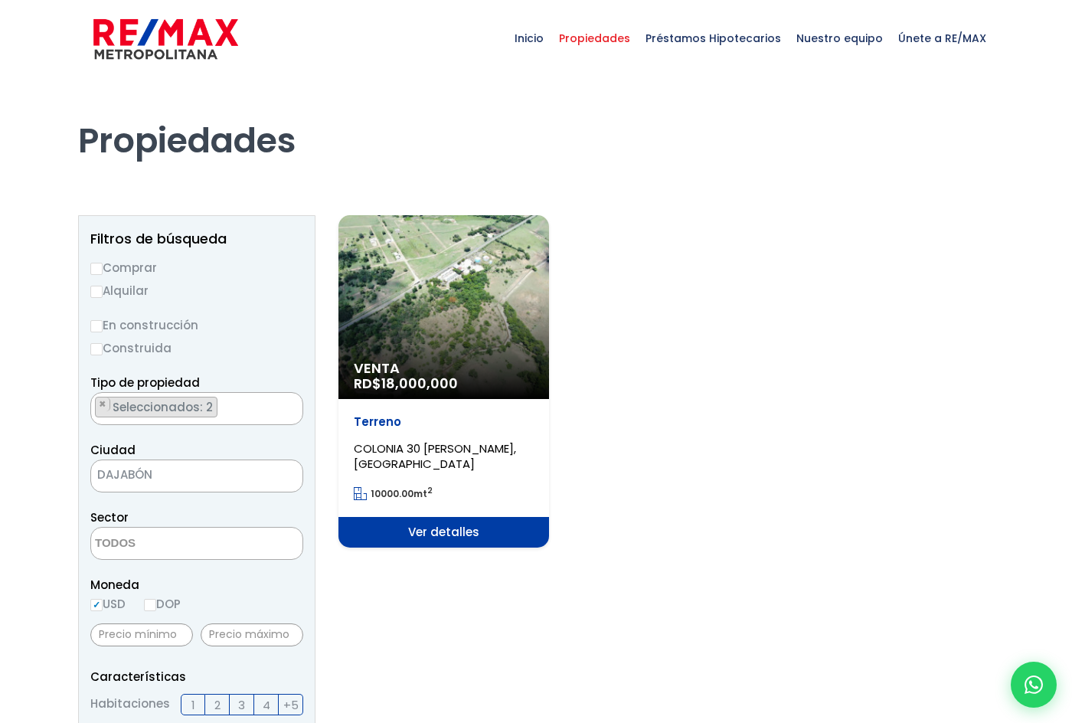
click at [254, 408] on ul "× Seleccionados: 2 × Seleccionados: 2" at bounding box center [187, 409] width 192 height 33
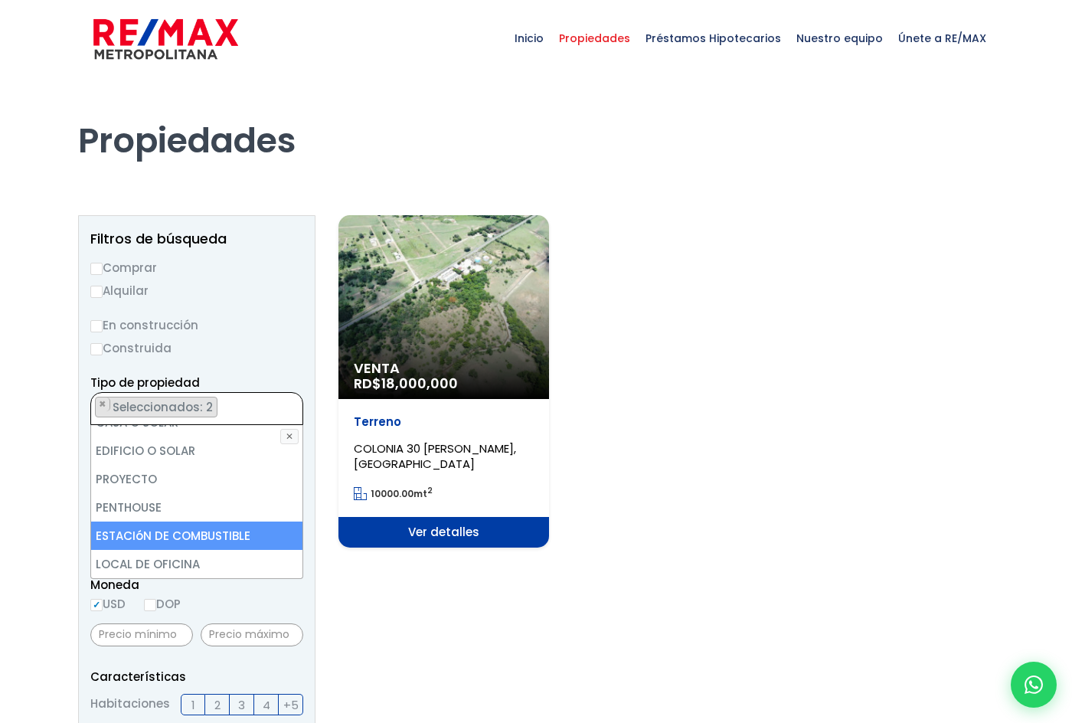
scroll to position [77, 0]
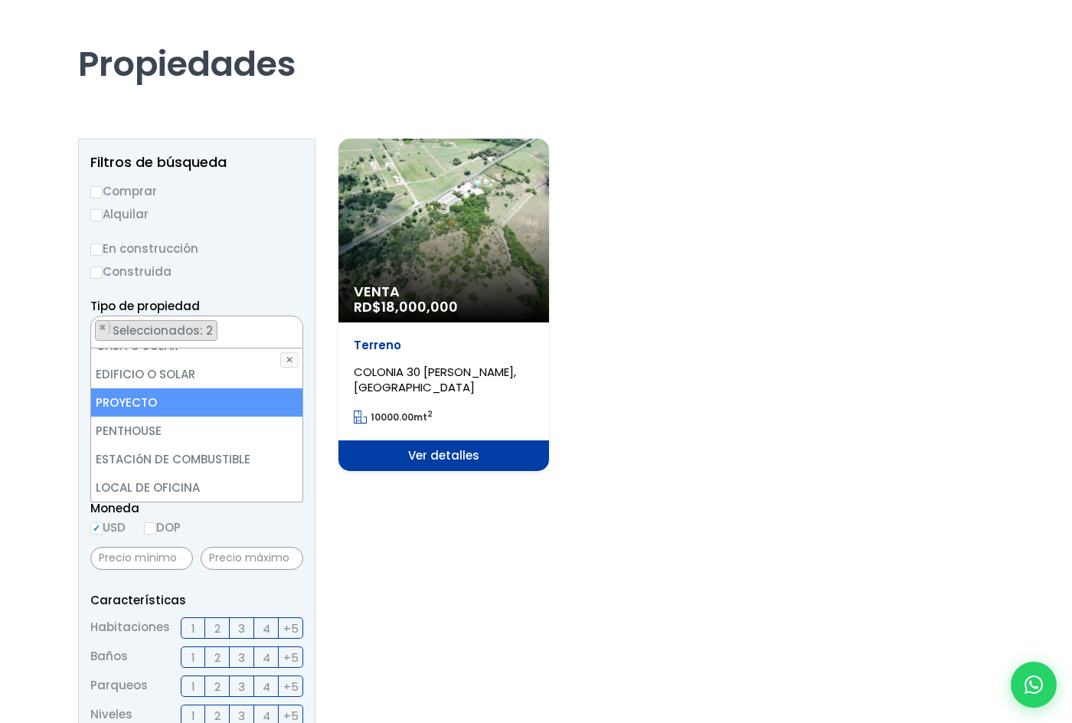
click at [106, 407] on li "PROYECTO" at bounding box center [196, 402] width 211 height 28
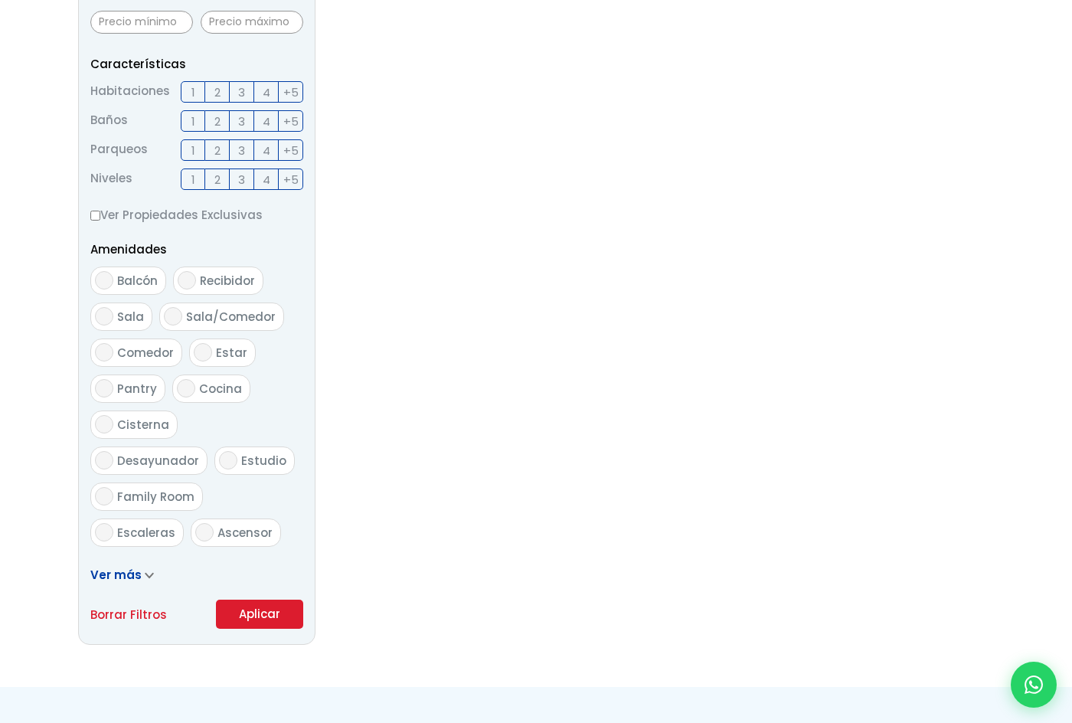
scroll to position [1, 0]
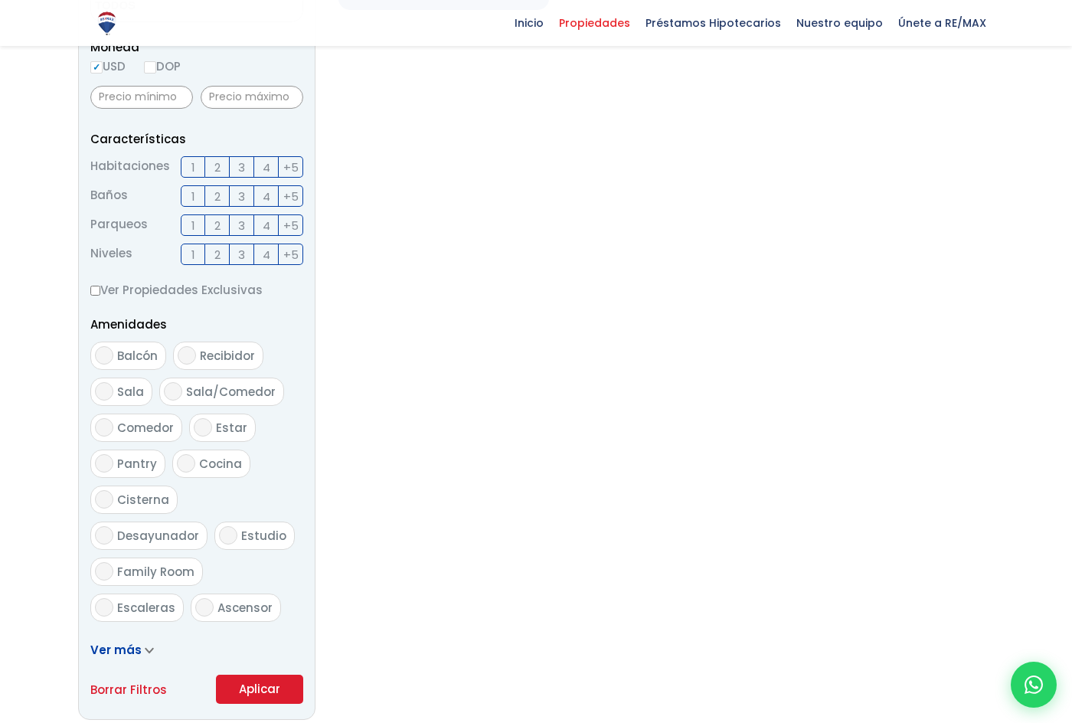
scroll to position [613, 0]
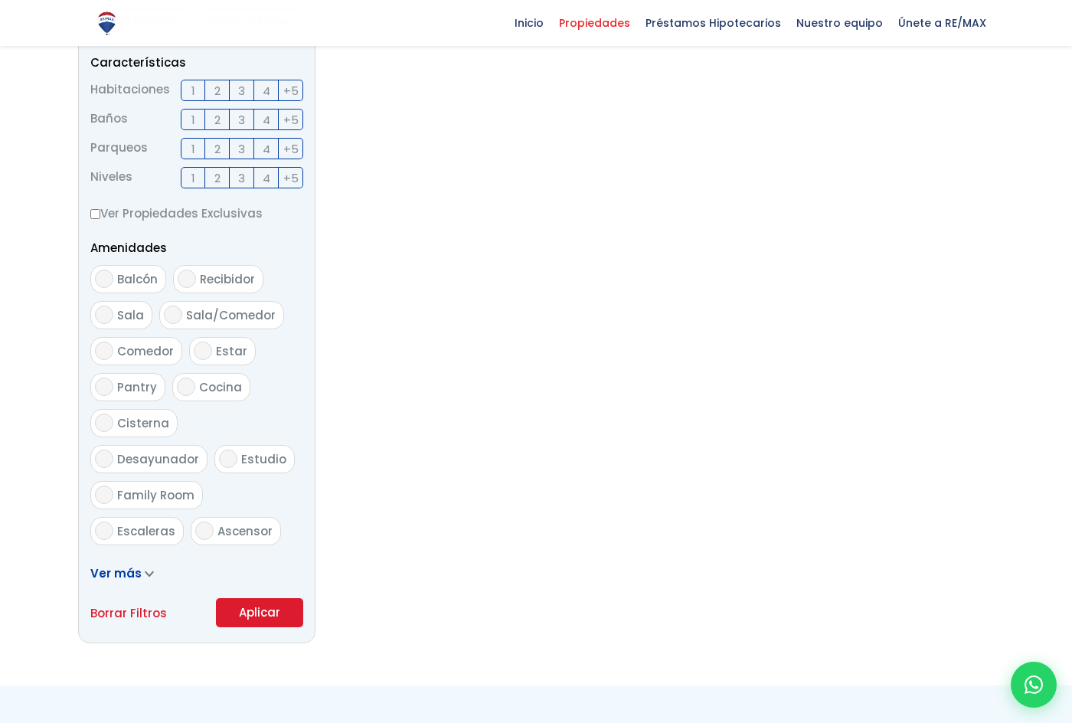
click at [248, 612] on button "Aplicar" at bounding box center [259, 612] width 87 height 29
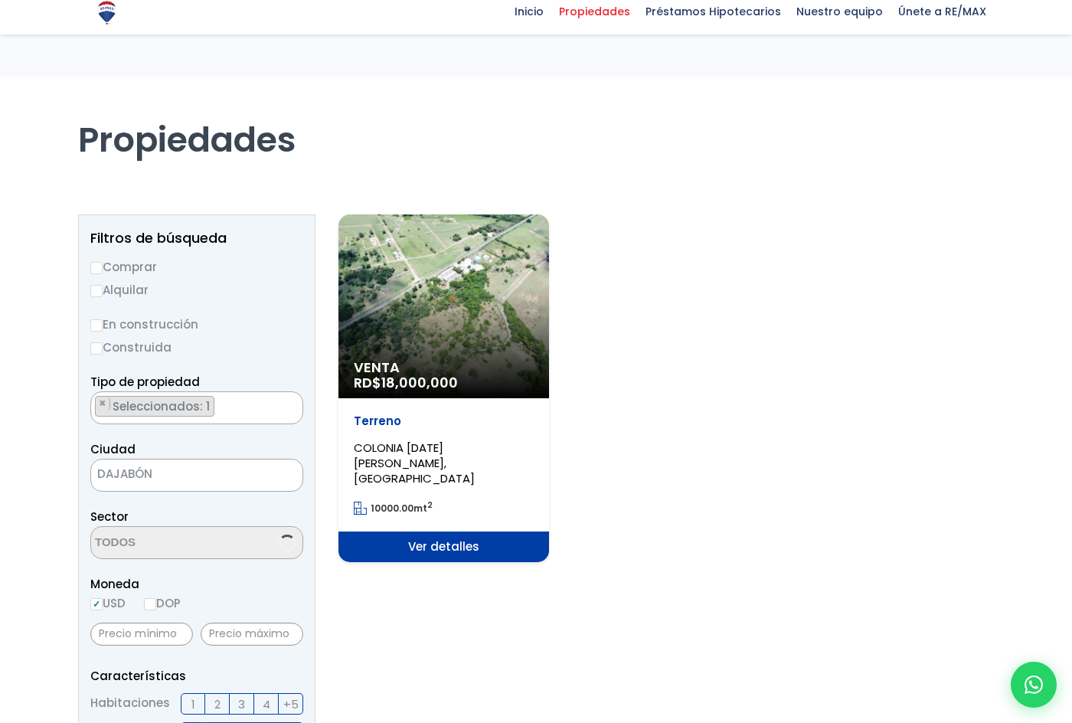
select select "estate"
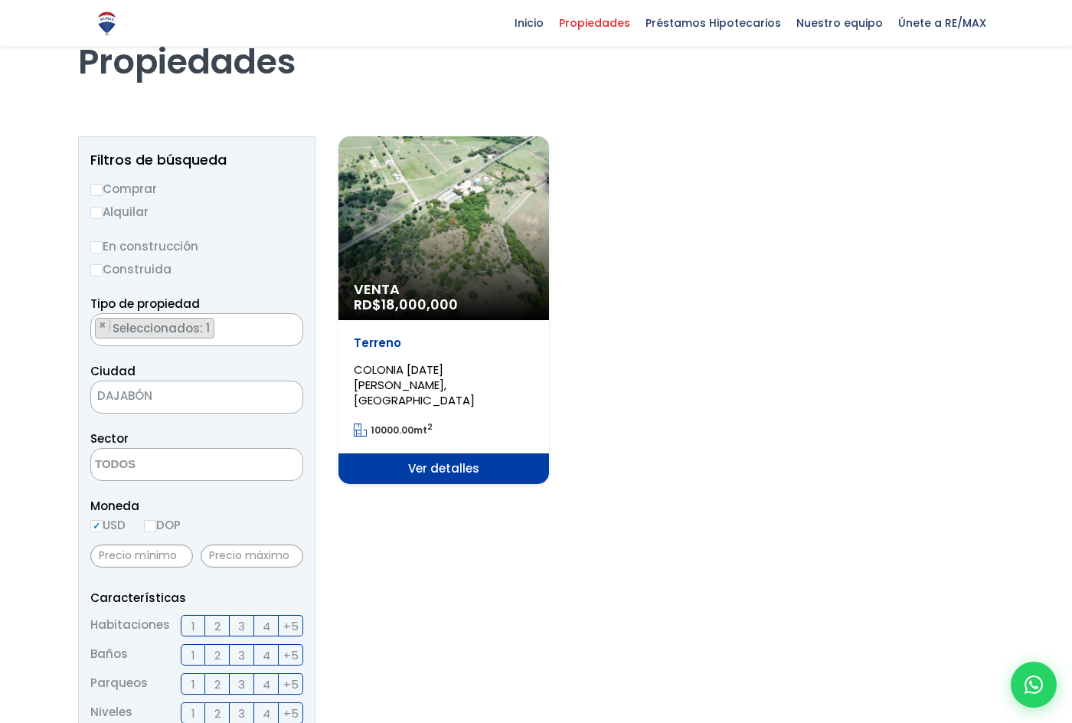
scroll to position [77, 0]
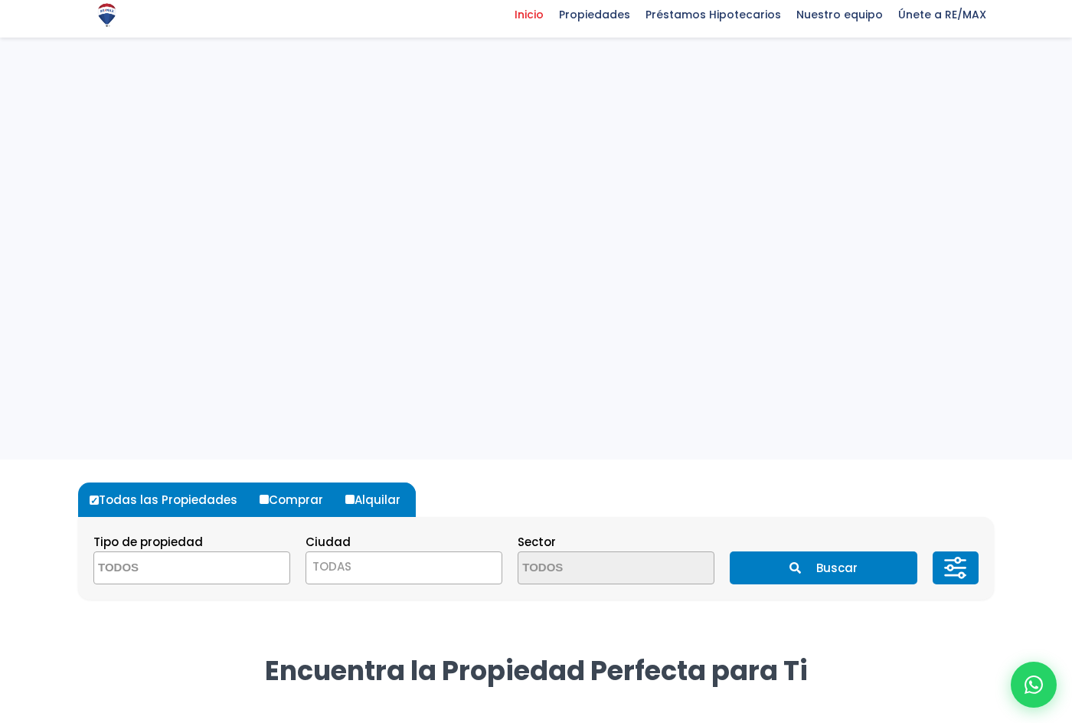
select select "land"
select select "28"
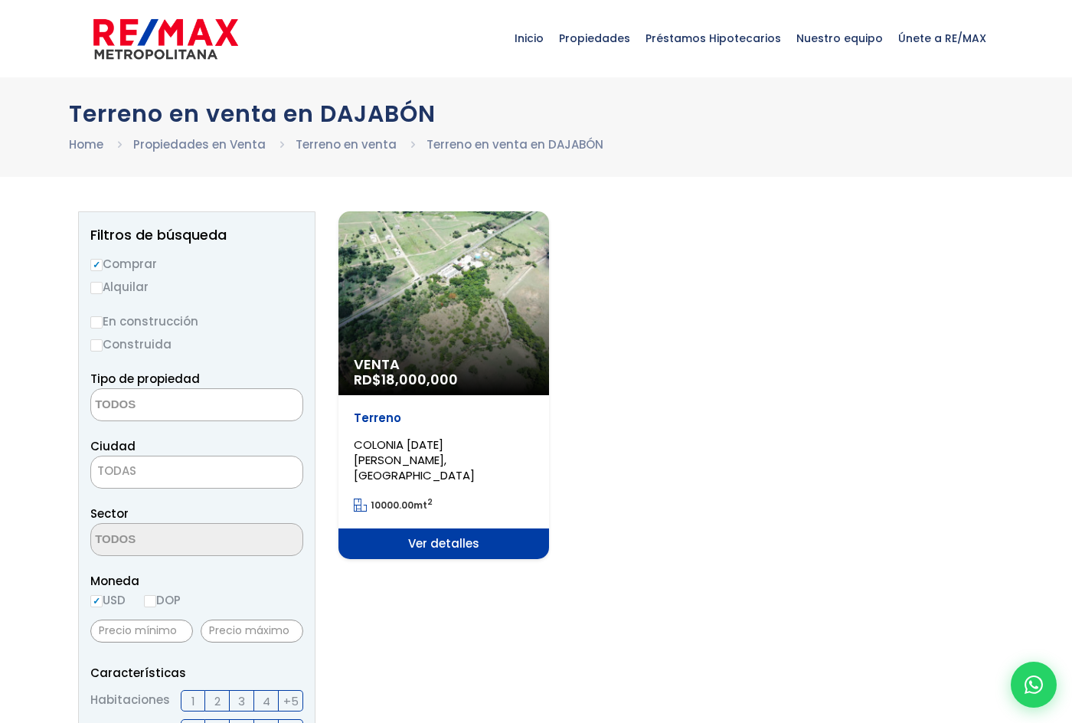
select select
